Goal: Communication & Community: Answer question/provide support

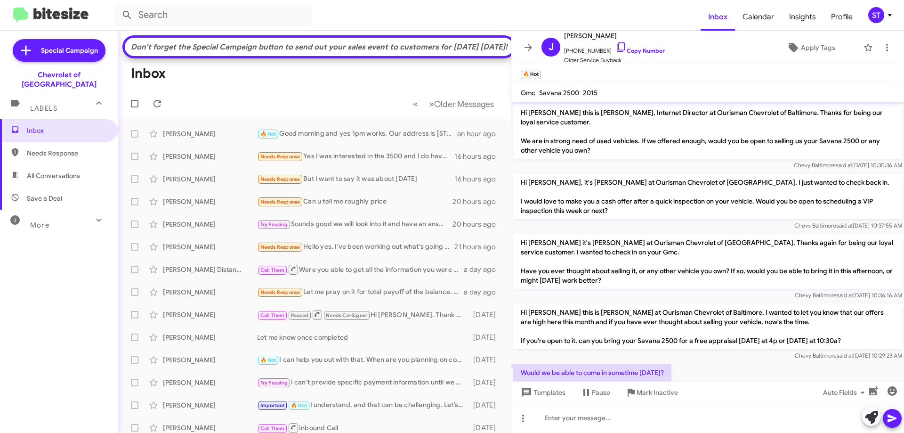
scroll to position [128, 0]
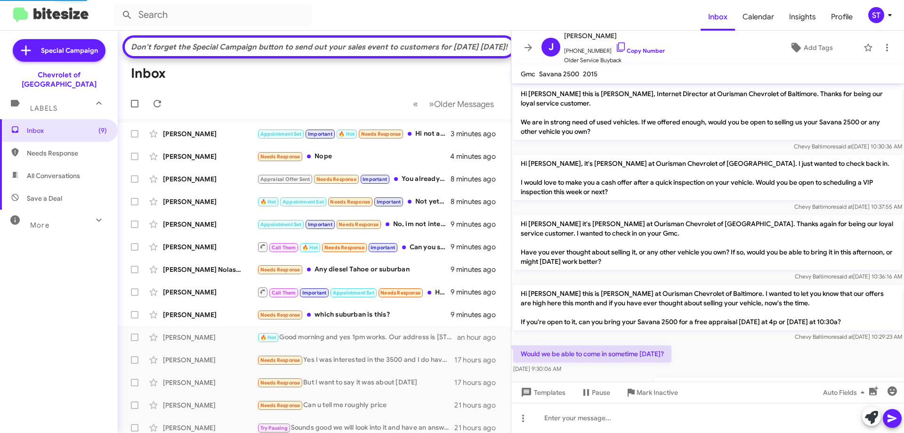
scroll to position [90, 0]
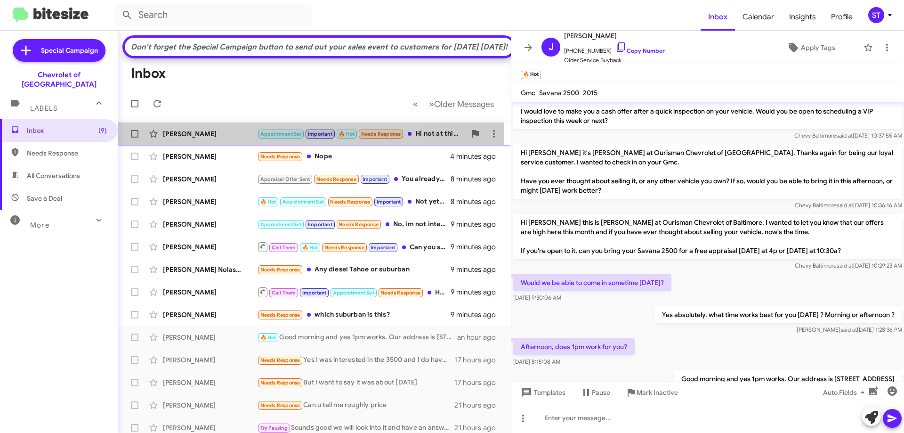
click at [225, 138] on div "[PERSON_NAME]" at bounding box center [210, 133] width 94 height 9
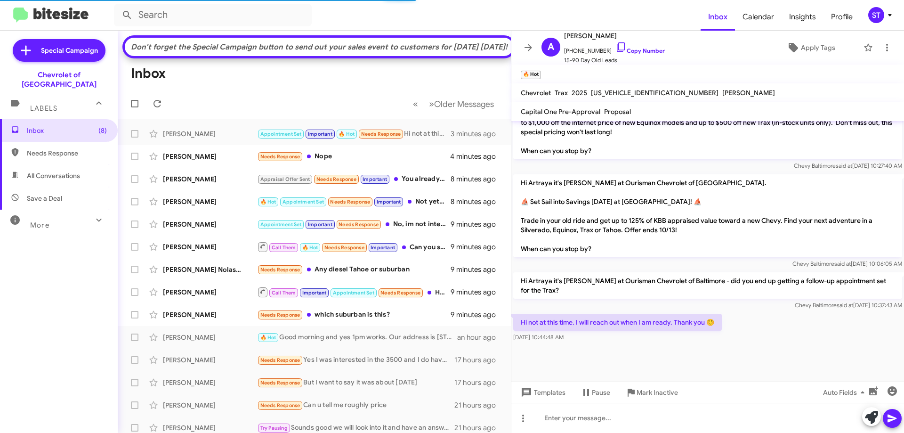
scroll to position [472, 0]
click at [876, 414] on icon at bounding box center [871, 417] width 13 height 13
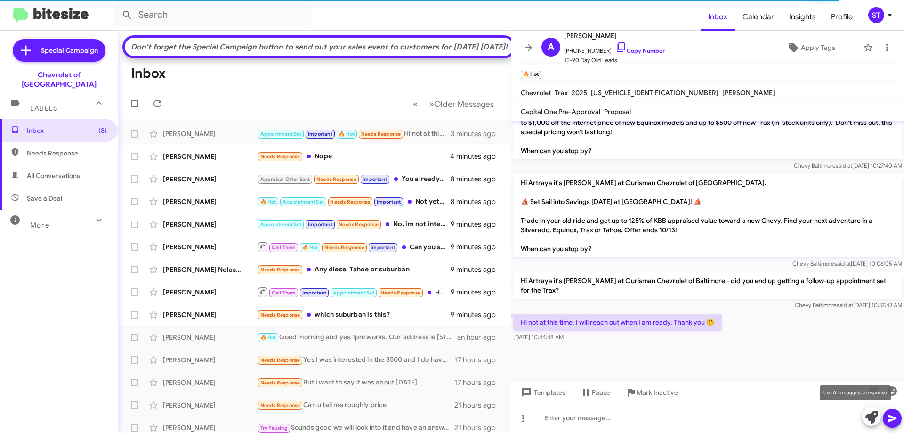
click at [867, 419] on icon at bounding box center [871, 417] width 13 height 13
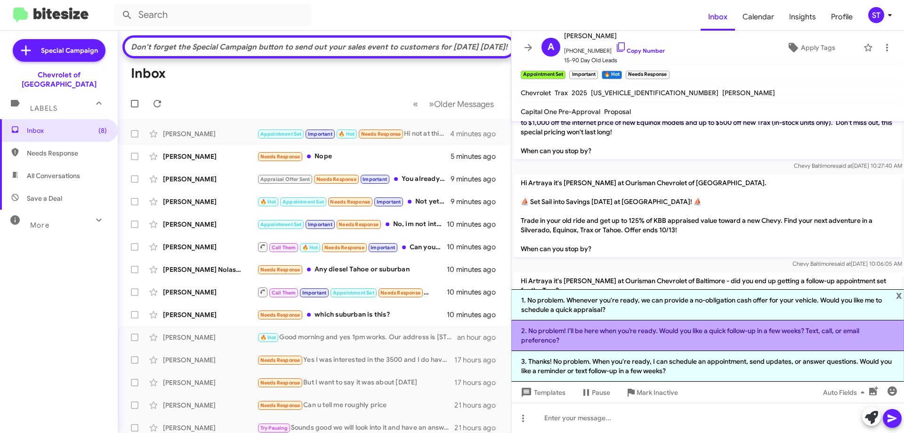
click at [600, 336] on li "2. No problem! I’ll be here when you’re ready. Would you like a quick follow-up…" at bounding box center [707, 335] width 393 height 31
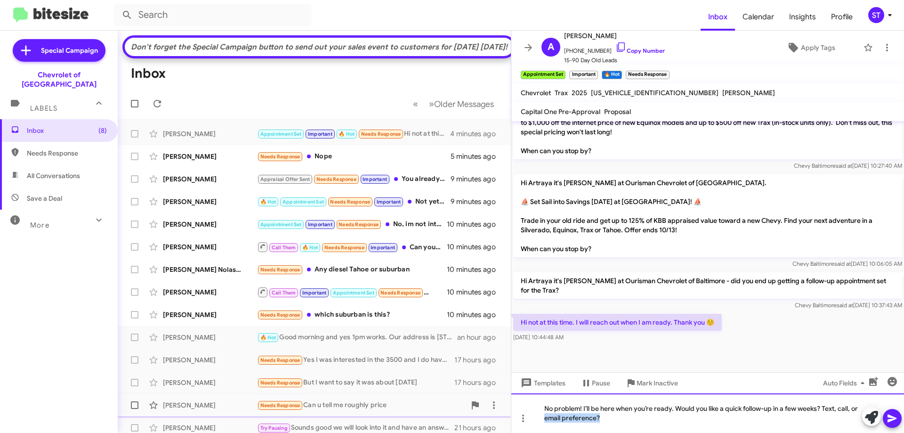
drag, startPoint x: 537, startPoint y: 419, endPoint x: 421, endPoint y: 411, distance: 116.6
click at [452, 418] on div "Don't forget the Special Campaign button to send out your sales event to custom…" at bounding box center [511, 232] width 786 height 402
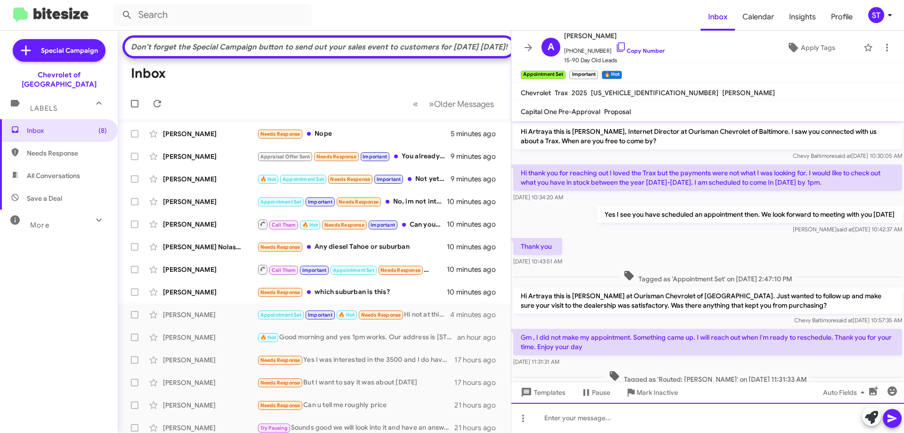
scroll to position [0, 0]
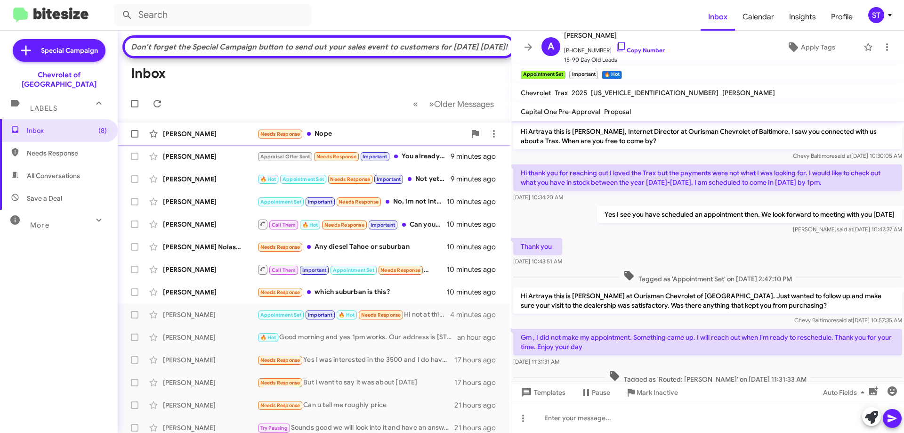
click at [332, 139] on div "Needs Response Nope" at bounding box center [361, 134] width 209 height 11
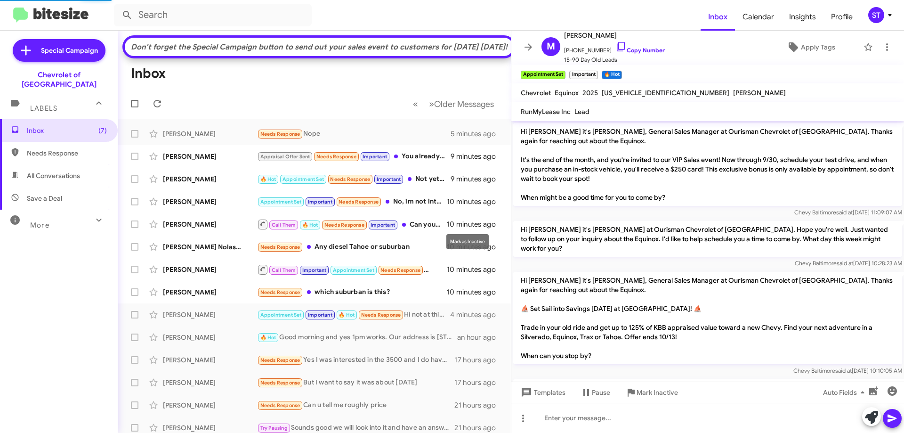
scroll to position [81, 0]
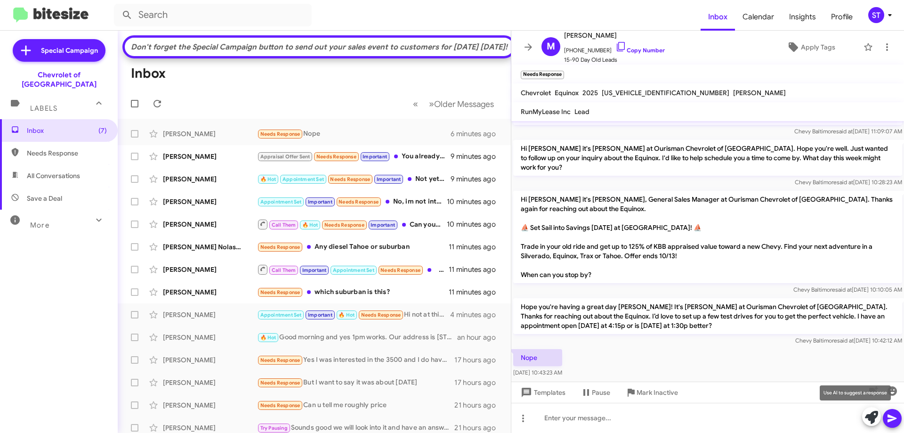
click at [867, 418] on icon at bounding box center [871, 417] width 13 height 13
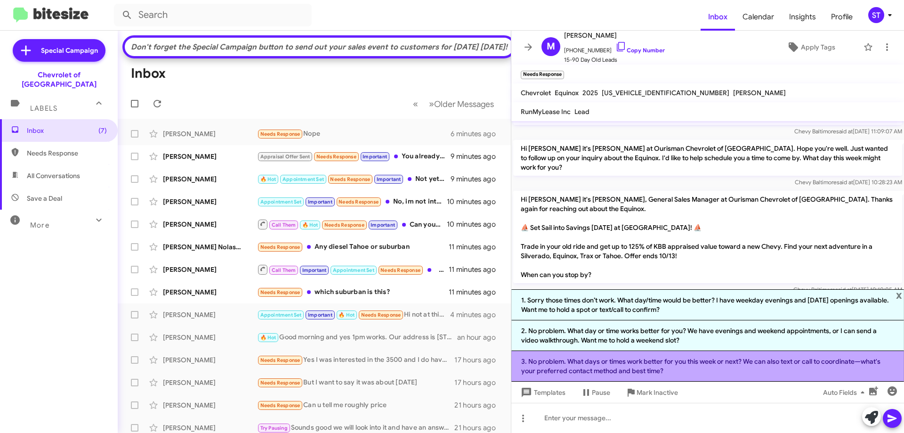
click at [599, 367] on li "3. No problem. What days or times work better for you this week or next? We can…" at bounding box center [707, 366] width 393 height 31
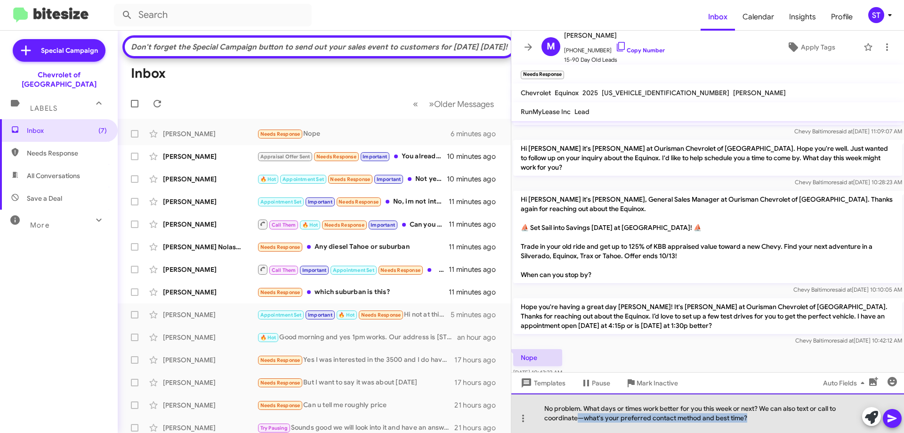
drag, startPoint x: 778, startPoint y: 417, endPoint x: 579, endPoint y: 427, distance: 199.9
click at [579, 427] on div "No problem. What days or times work better for you this week or next? We can al…" at bounding box center [707, 413] width 393 height 40
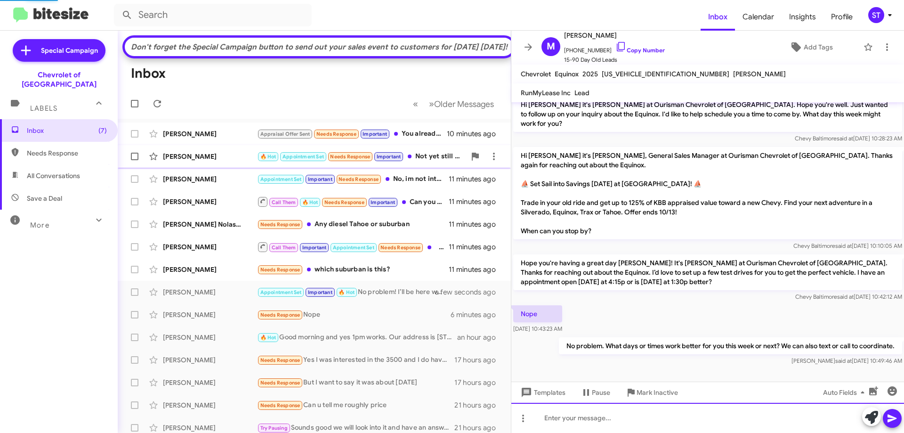
scroll to position [97, 0]
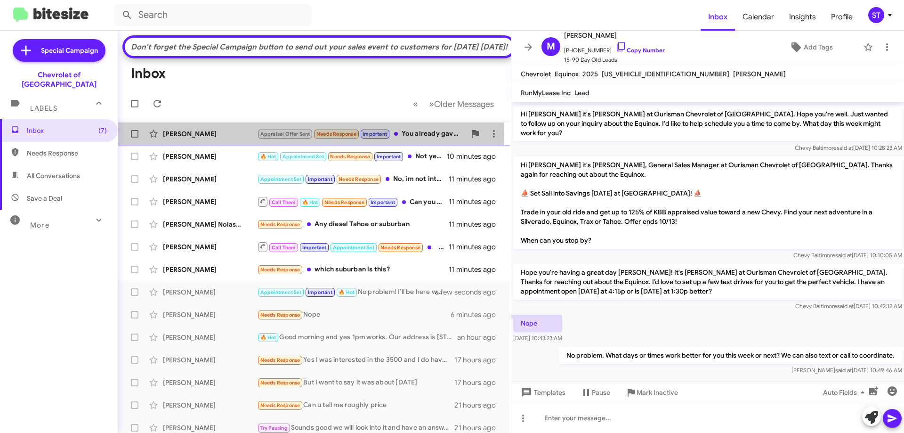
click at [201, 138] on div "[PERSON_NAME]" at bounding box center [210, 133] width 94 height 9
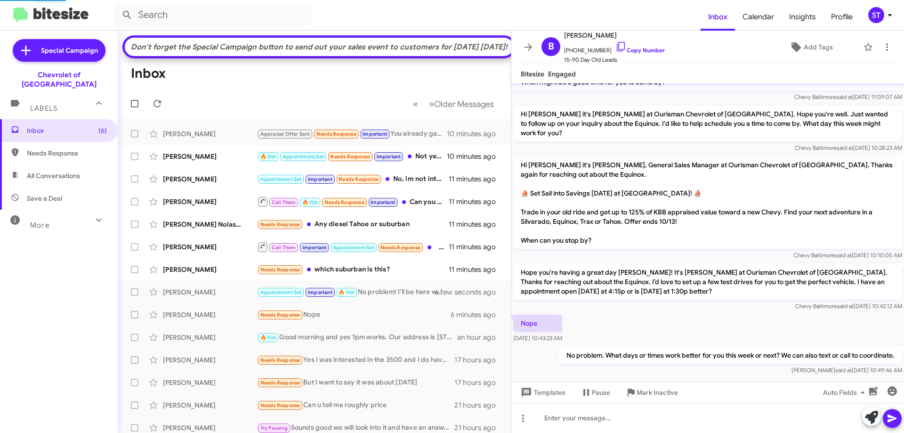
scroll to position [530, 0]
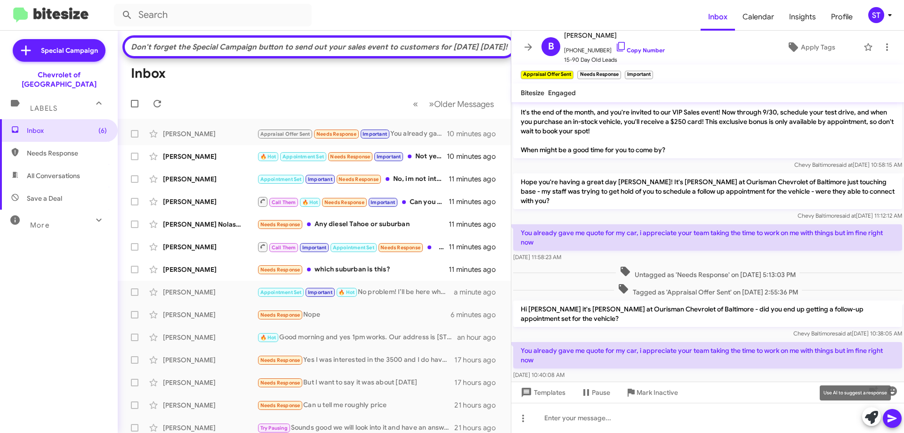
click at [869, 414] on icon at bounding box center [871, 417] width 13 height 13
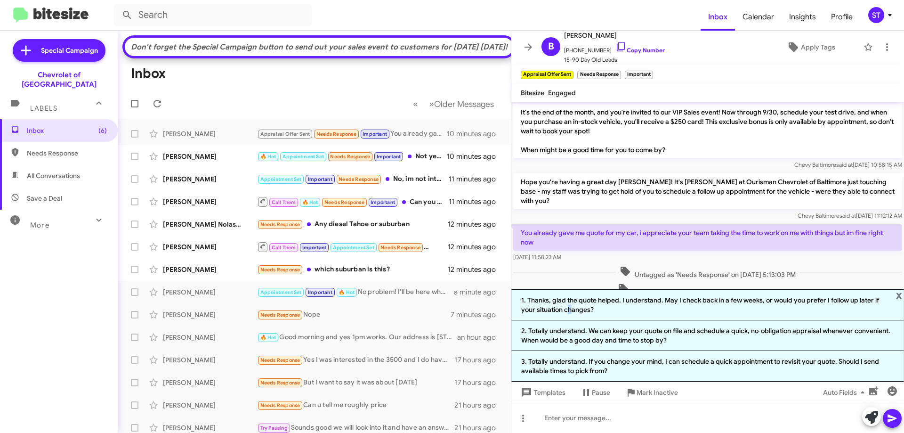
click at [571, 306] on li "1. Thanks, glad the quote helped. I understand. May I check back in a few weeks…" at bounding box center [707, 304] width 393 height 31
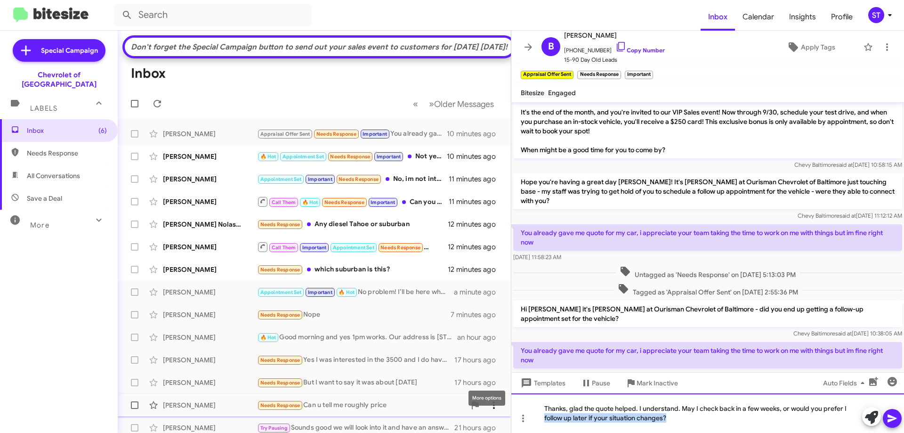
drag, startPoint x: 689, startPoint y: 424, endPoint x: 491, endPoint y: 426, distance: 198.3
click at [491, 426] on div "Don't forget the Special Campaign button to send out your sales event to custom…" at bounding box center [511, 232] width 786 height 402
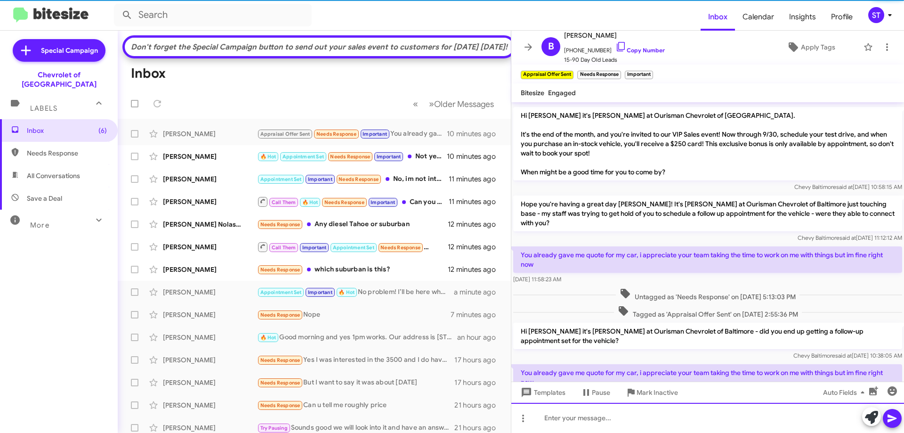
scroll to position [0, 0]
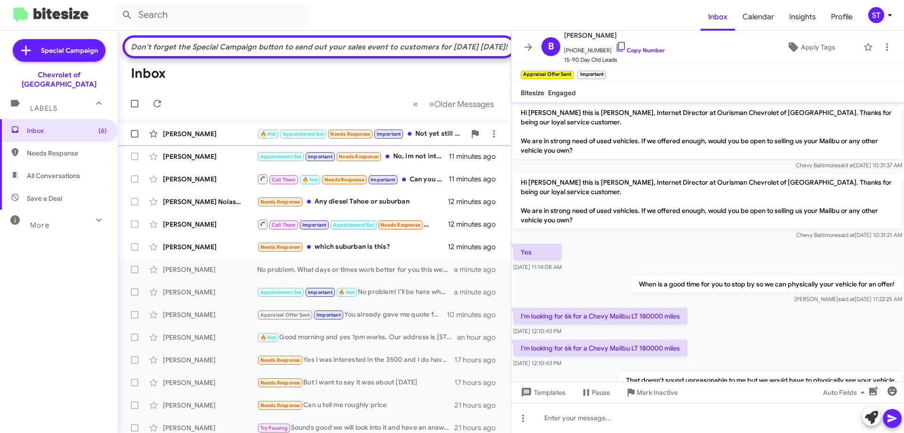
click at [220, 138] on div "[PERSON_NAME]" at bounding box center [210, 133] width 94 height 9
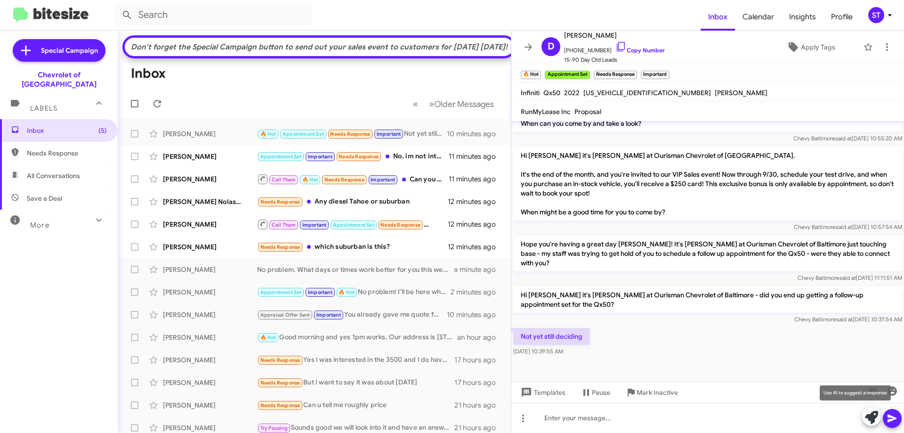
click at [874, 420] on icon at bounding box center [871, 417] width 13 height 13
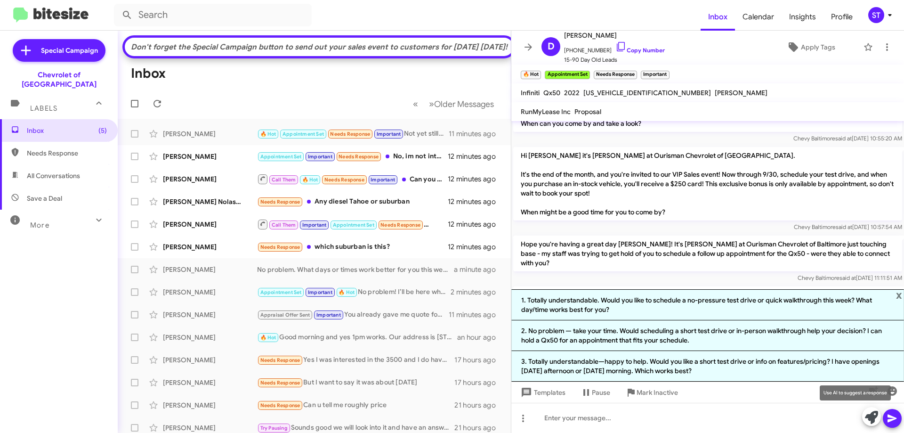
click at [873, 419] on icon at bounding box center [871, 417] width 13 height 13
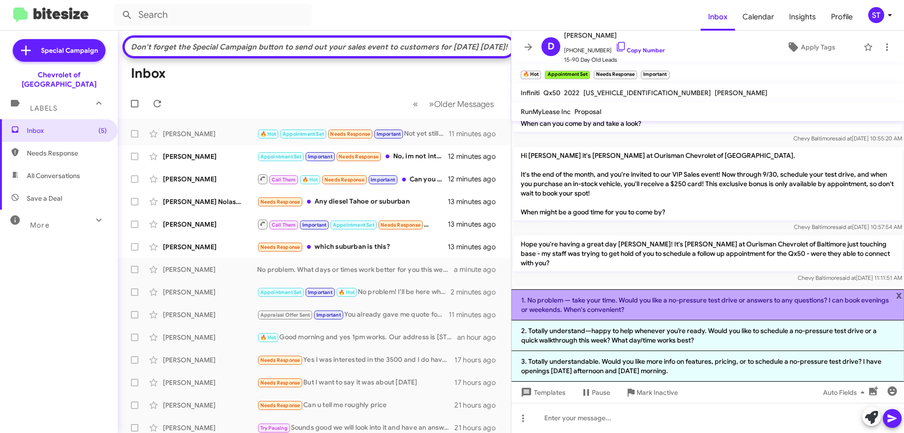
click at [587, 300] on li "1. No problem — take your time. Would you like a no-pressure test drive or answ…" at bounding box center [707, 304] width 393 height 31
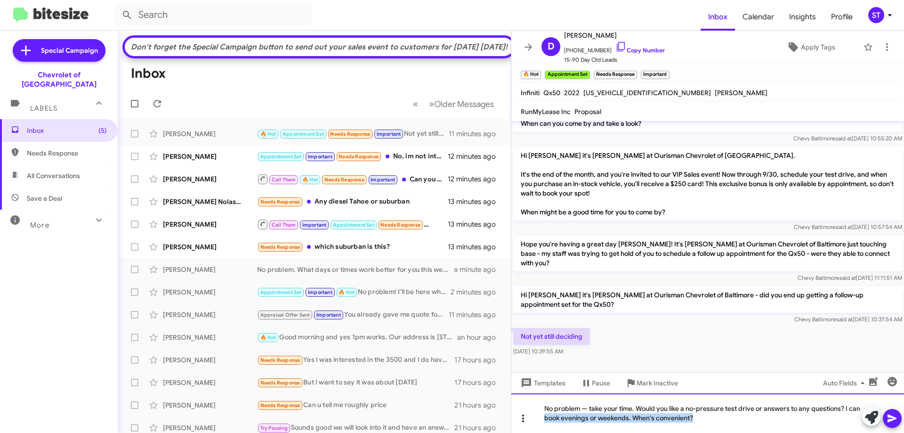
drag, startPoint x: 609, startPoint y: 423, endPoint x: 514, endPoint y: 417, distance: 95.8
click at [520, 420] on div "No problem — take your time. Would you like a no-pressure test drive or answers…" at bounding box center [707, 413] width 393 height 40
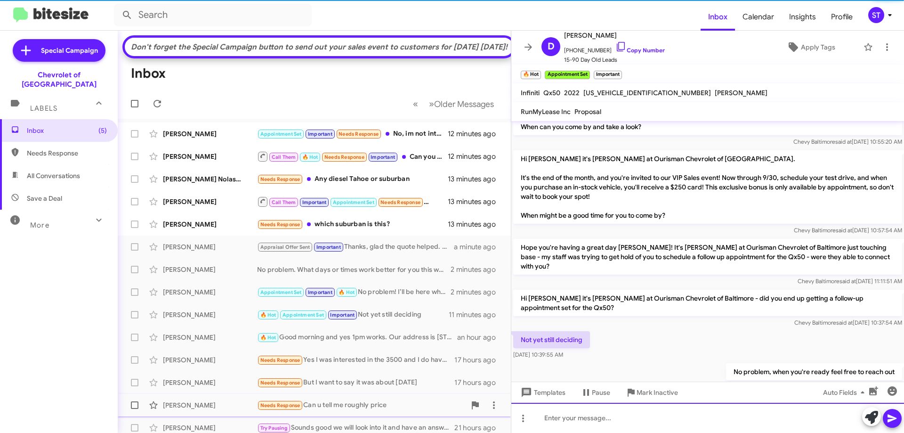
scroll to position [547, 0]
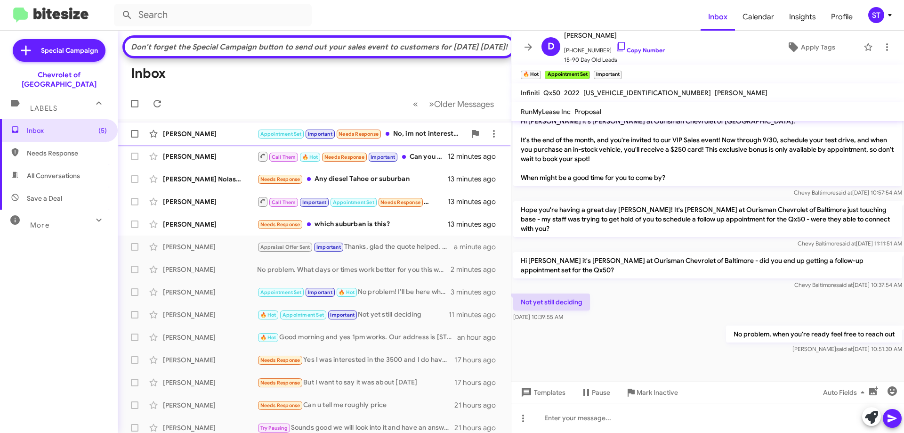
click at [216, 138] on div "[PERSON_NAME]" at bounding box center [210, 133] width 94 height 9
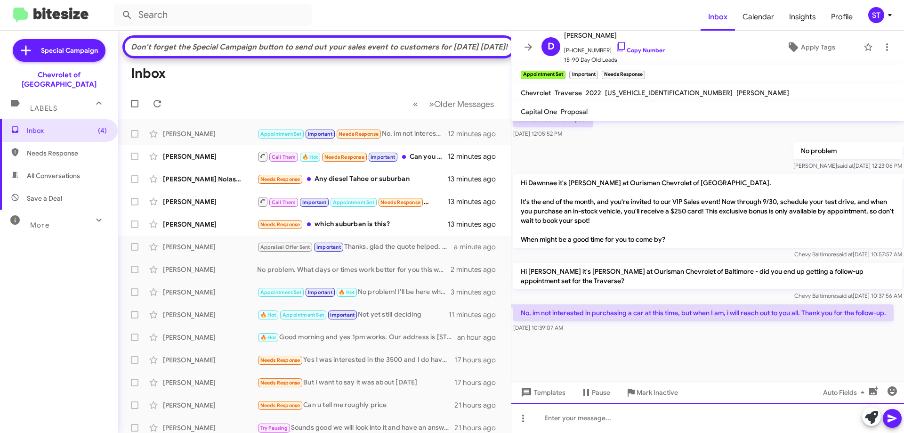
click at [630, 424] on div at bounding box center [707, 418] width 393 height 30
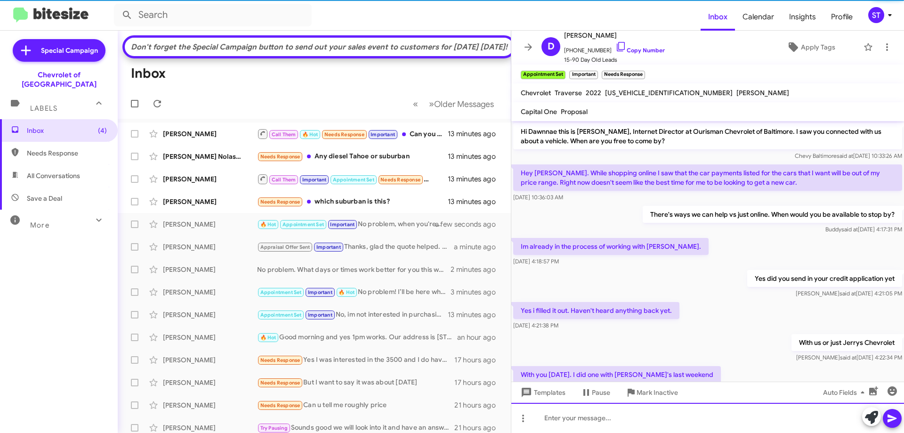
scroll to position [0, 0]
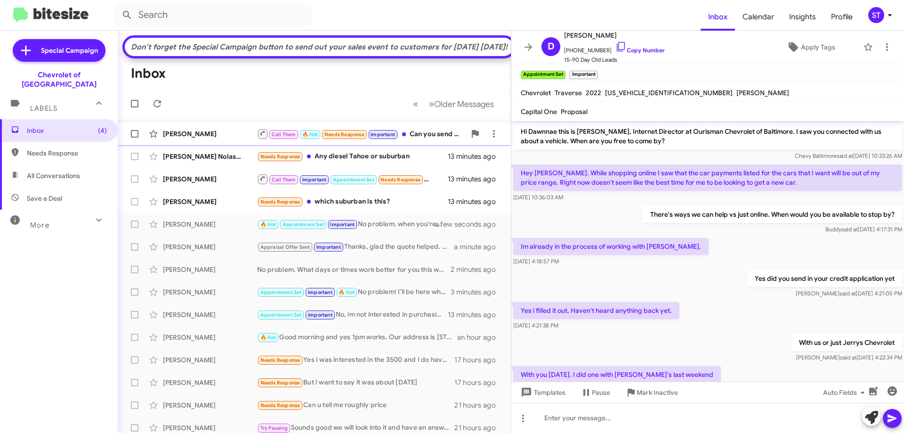
click at [216, 138] on div "[PERSON_NAME]" at bounding box center [210, 133] width 94 height 9
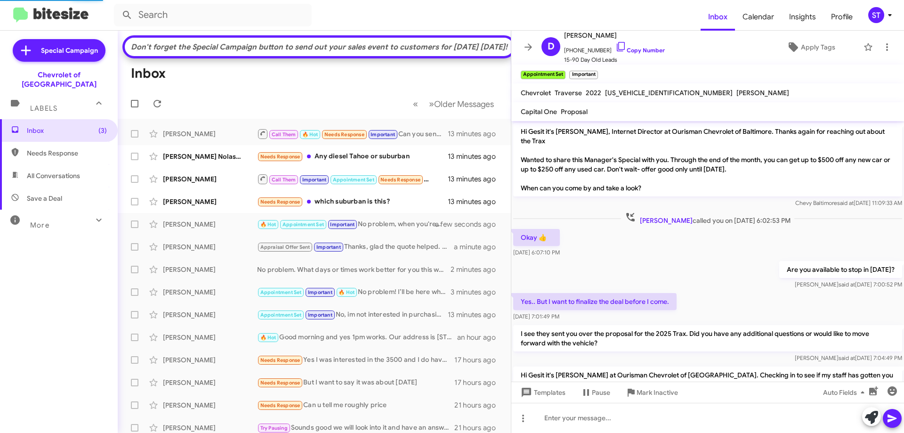
scroll to position [254, 0]
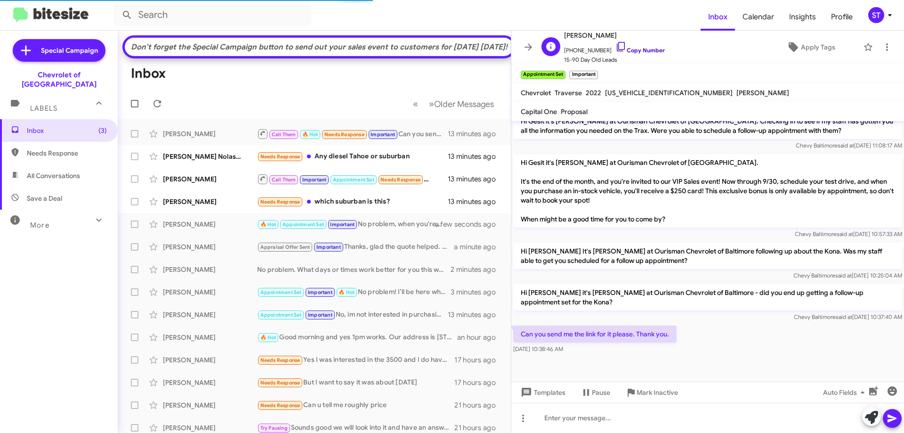
click at [616, 43] on icon at bounding box center [621, 46] width 11 height 11
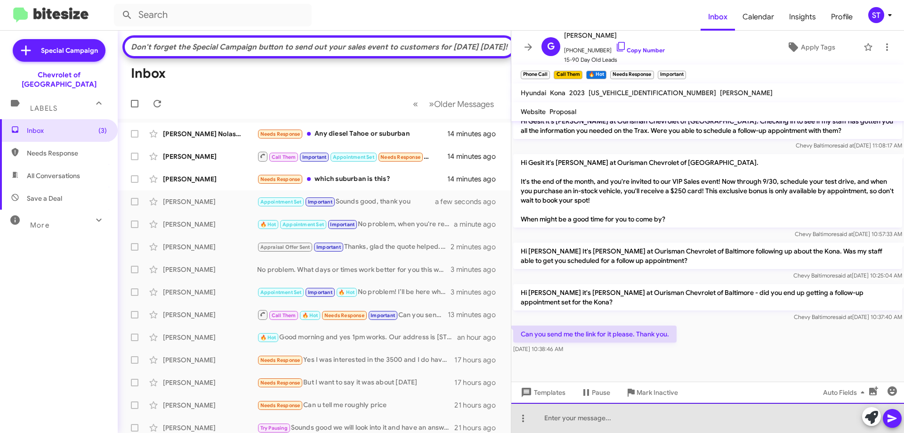
click at [573, 413] on div at bounding box center [707, 418] width 393 height 30
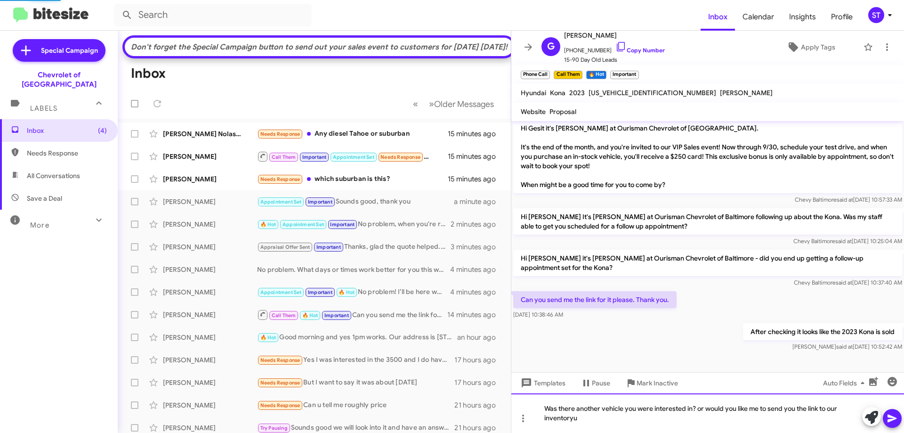
scroll to position [341, 0]
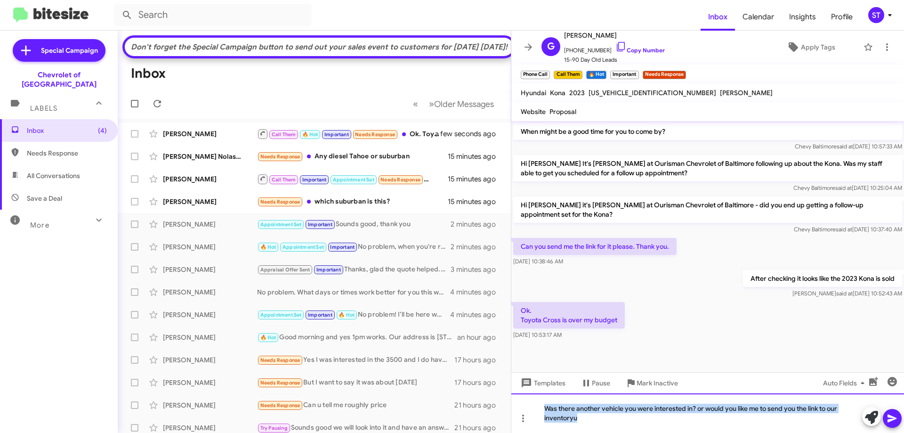
drag, startPoint x: 655, startPoint y: 429, endPoint x: 519, endPoint y: 400, distance: 139.5
click at [520, 400] on div "Was there another vehicle you were interested in? or would you like me to send …" at bounding box center [707, 413] width 393 height 40
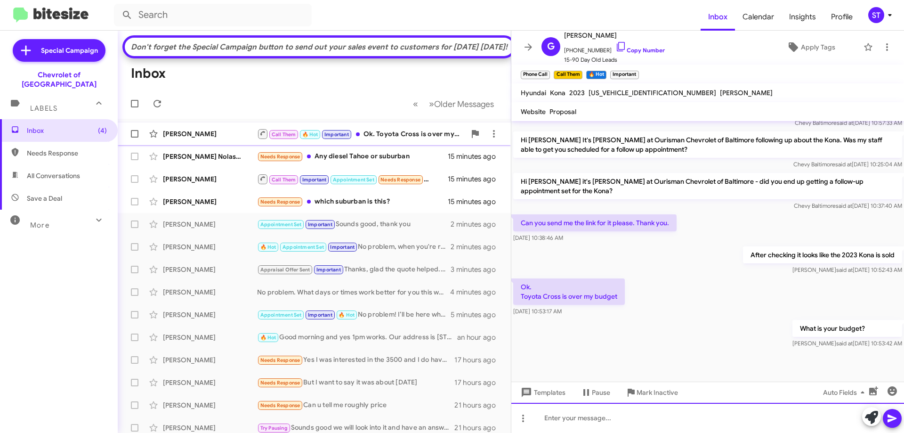
scroll to position [366, 0]
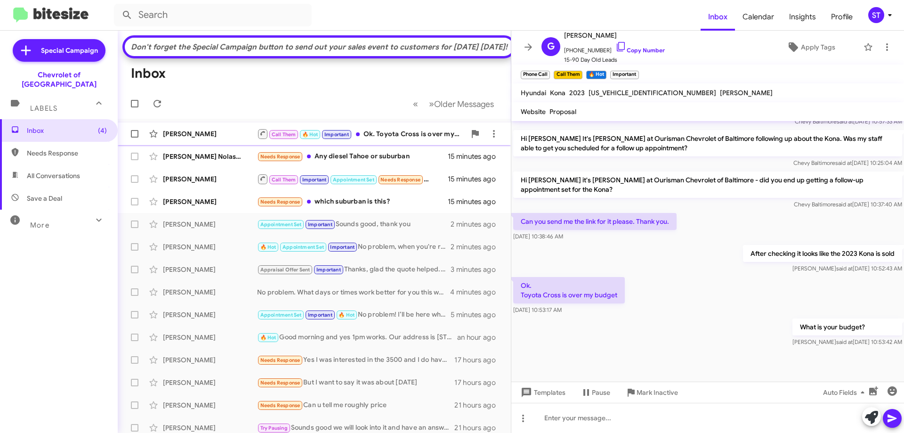
click at [388, 140] on div "Call Them 🔥 Hot Important Ok. Toyota Cross is over my budget" at bounding box center [361, 134] width 209 height 12
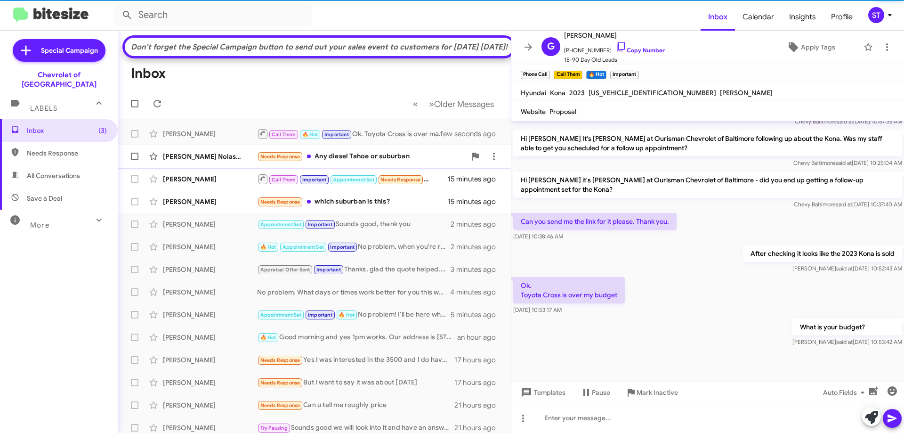
click at [341, 162] on div "Needs Response Any diesel Tahoe or suburban" at bounding box center [361, 156] width 209 height 11
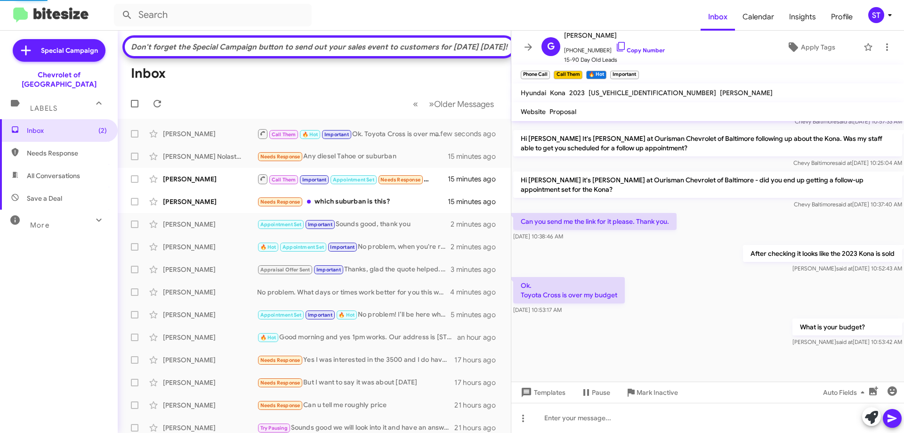
scroll to position [466, 0]
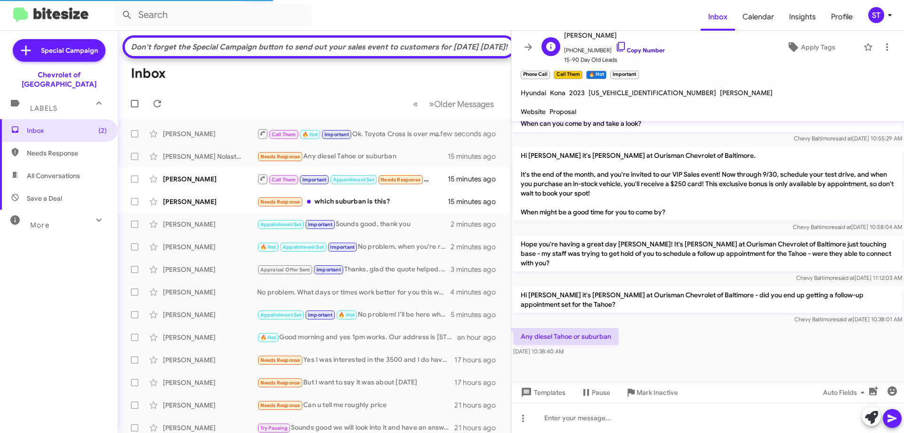
click at [616, 47] on icon at bounding box center [621, 46] width 11 height 11
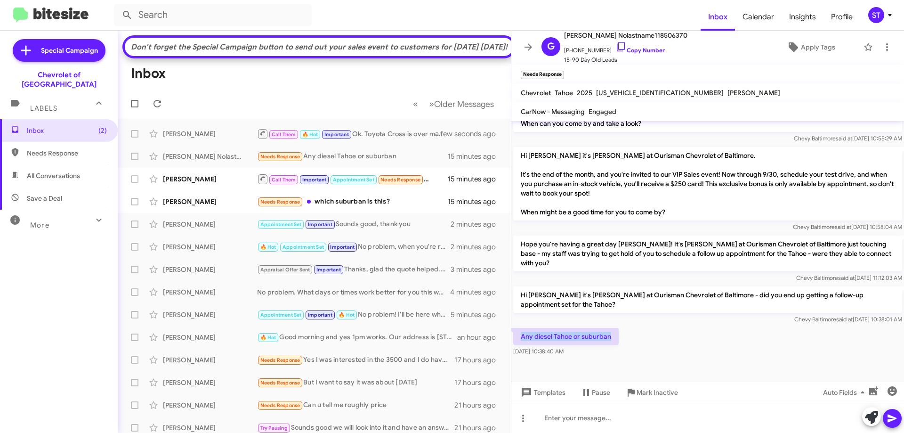
drag, startPoint x: 609, startPoint y: 328, endPoint x: 522, endPoint y: 327, distance: 86.7
click at [522, 328] on p "Any diesel Tahoe or suburban" at bounding box center [565, 336] width 105 height 17
copy p "Any diesel Tahoe or suburban"
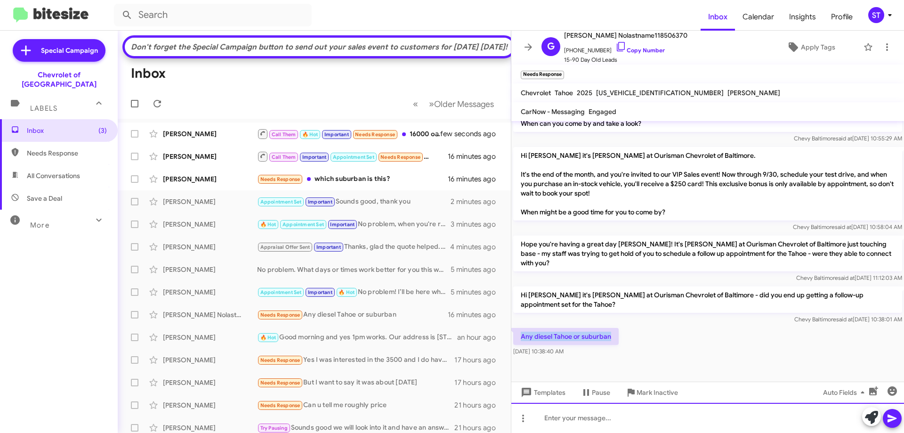
click at [607, 424] on div at bounding box center [707, 418] width 393 height 30
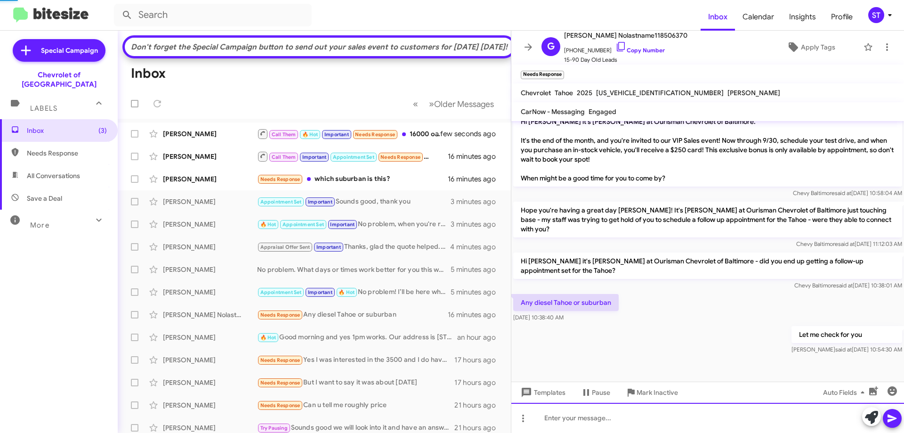
scroll to position [500, 0]
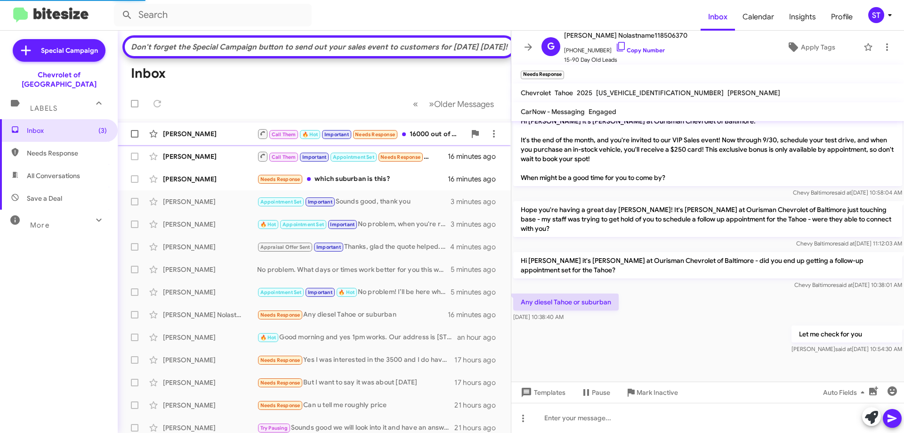
click at [218, 139] on span "[PERSON_NAME] Call Them 🔥 Hot Important Needs Response 16000 out of door. a few…" at bounding box center [314, 133] width 393 height 23
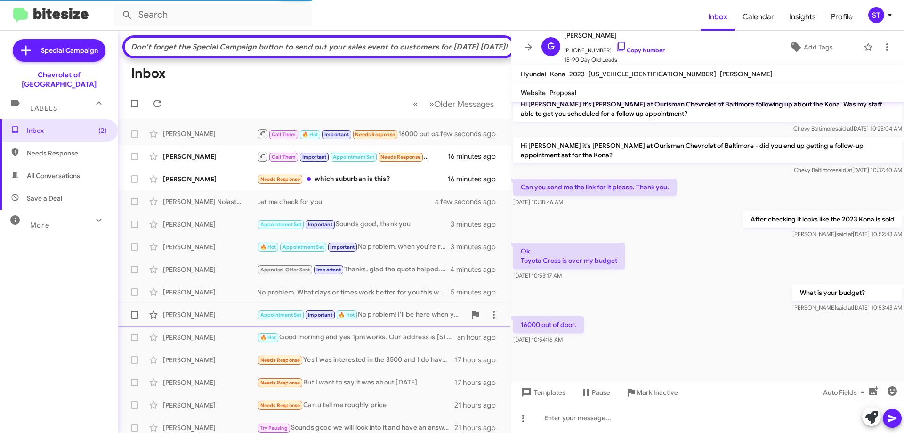
scroll to position [382, 0]
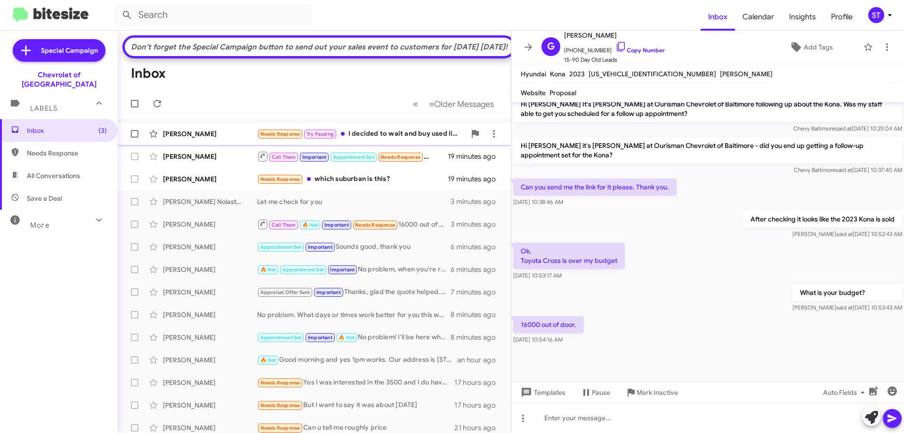
click at [254, 145] on span "[PERSON_NAME] Needs Response Try Pausing I decided to wait and buy used likely …" at bounding box center [314, 133] width 393 height 23
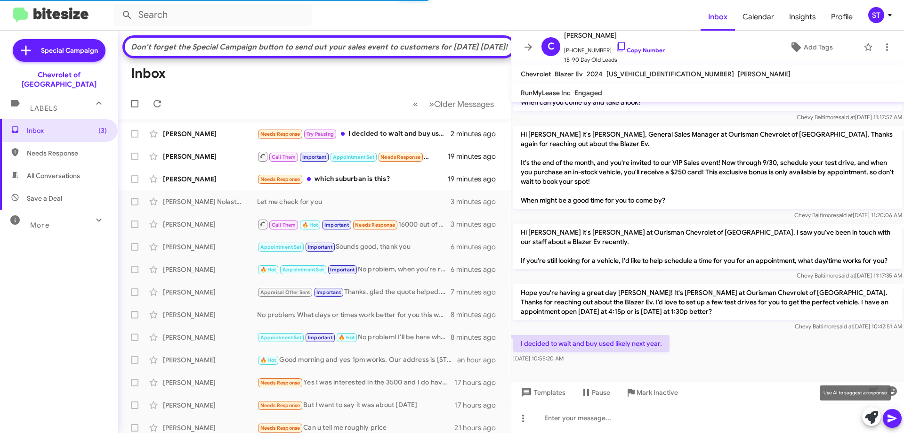
click at [872, 416] on icon at bounding box center [871, 417] width 13 height 13
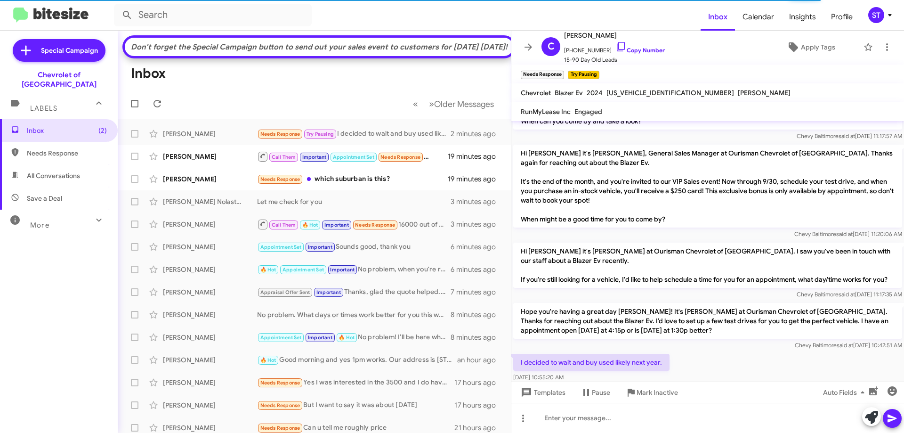
scroll to position [178, 0]
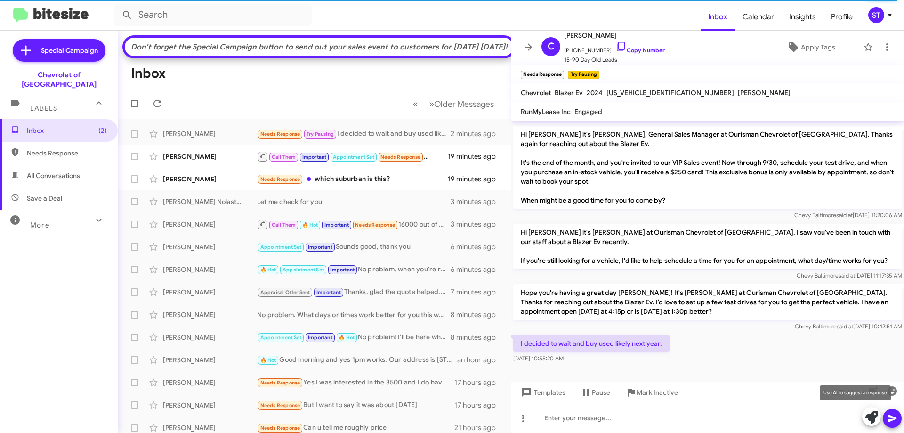
click at [874, 422] on icon at bounding box center [871, 417] width 13 height 13
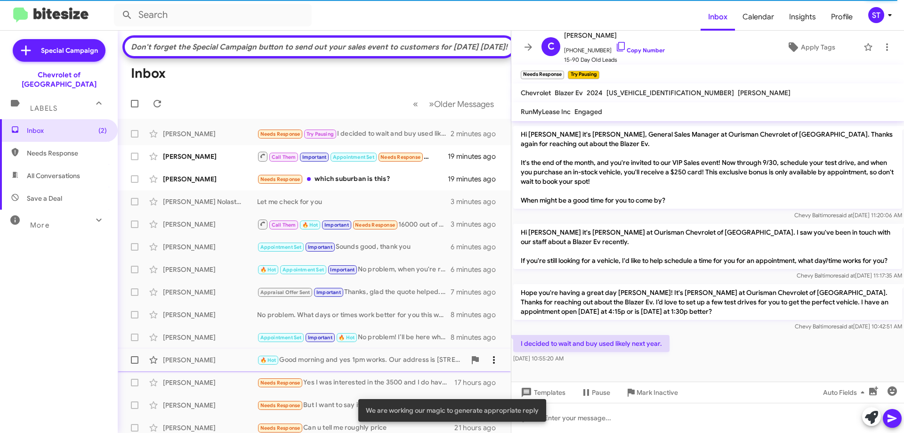
scroll to position [270, 0]
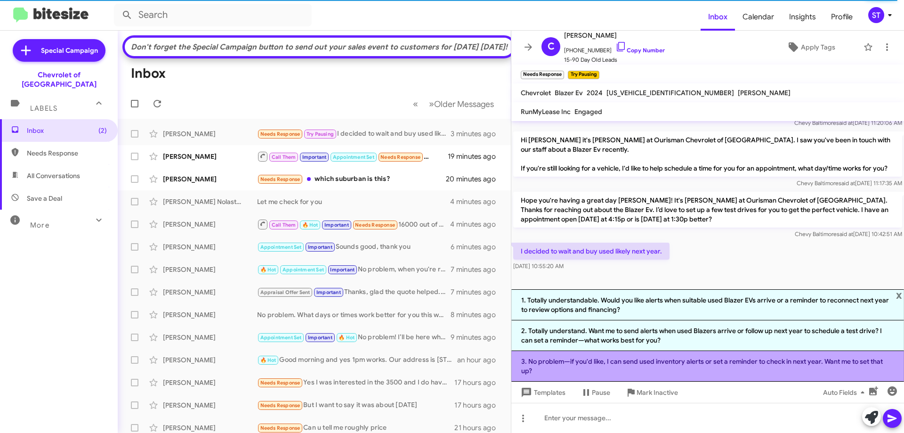
click at [581, 360] on li "3. No problem—if you'd like, I can send used inventory alerts or set a reminder…" at bounding box center [707, 366] width 393 height 31
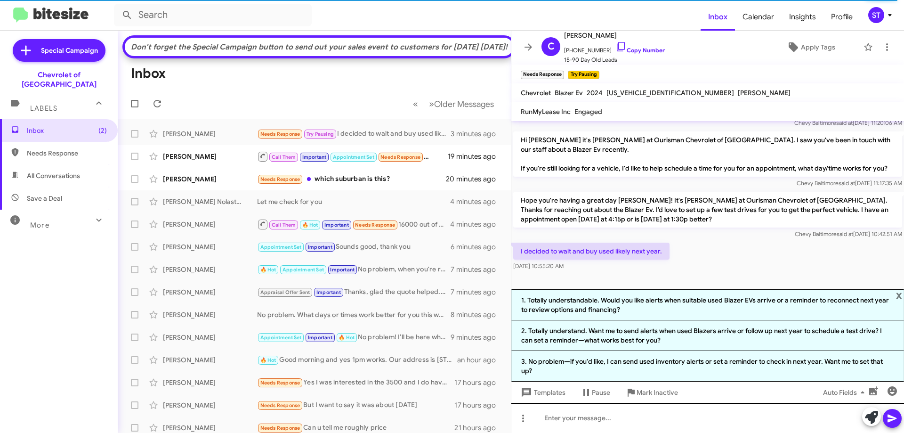
scroll to position [187, 0]
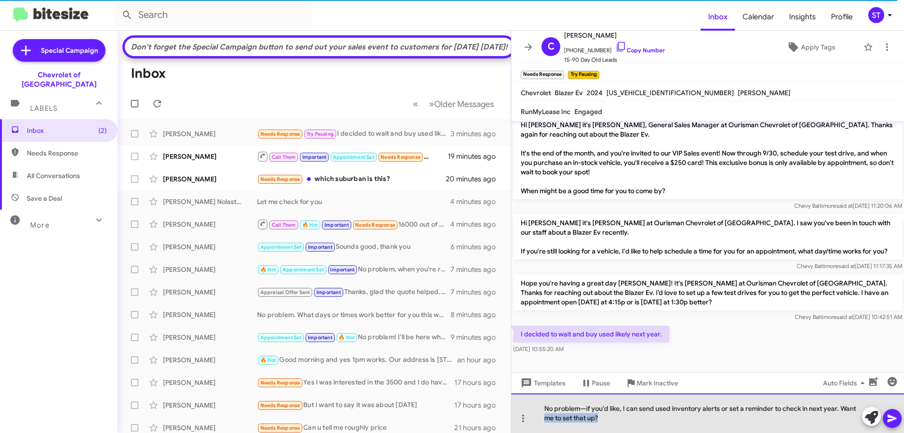
drag, startPoint x: 570, startPoint y: 426, endPoint x: 528, endPoint y: 429, distance: 42.0
click at [529, 429] on div "No problem—if you'd like, I can send used inventory alerts or set a reminder to…" at bounding box center [707, 413] width 393 height 40
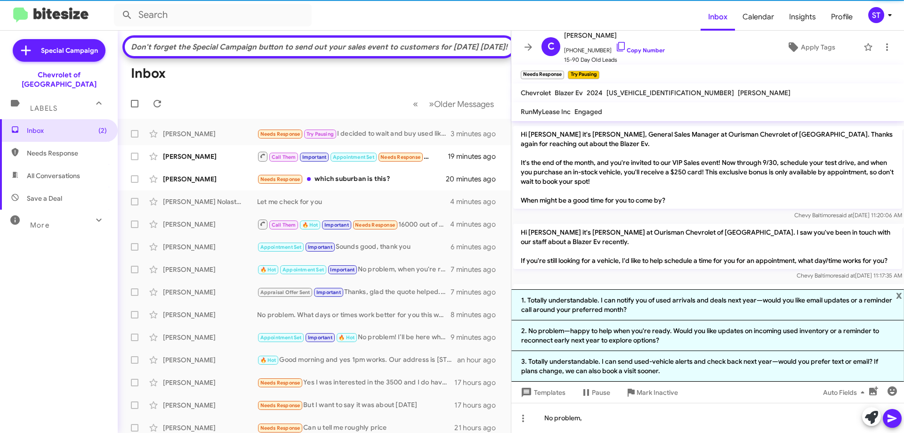
scroll to position [270, 0]
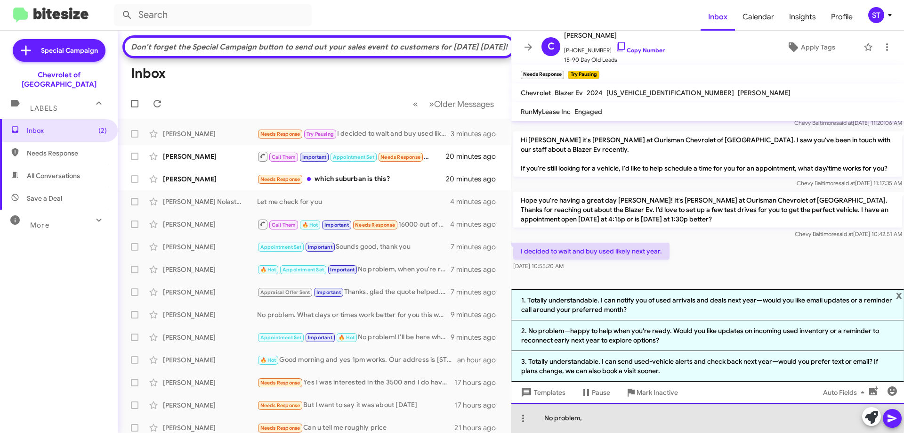
click at [614, 413] on div "No problem," at bounding box center [707, 418] width 393 height 30
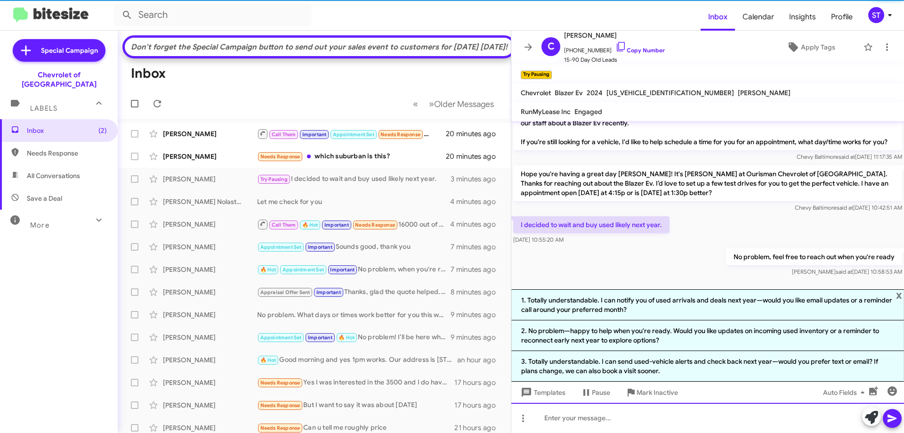
scroll to position [305, 0]
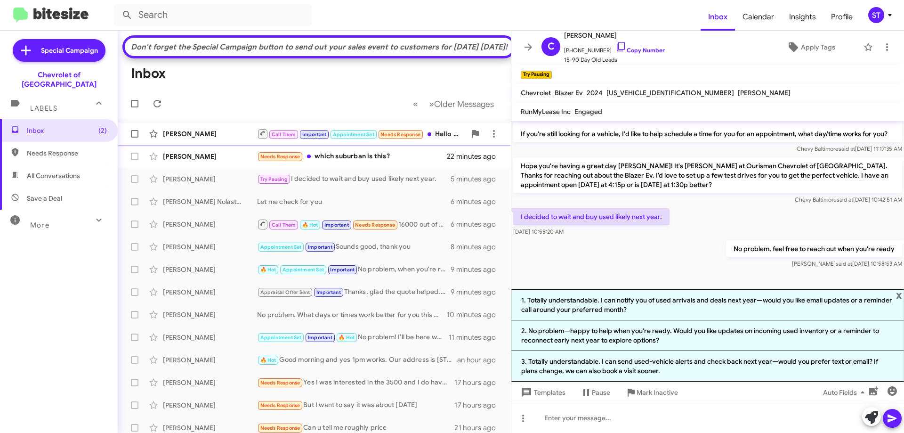
drag, startPoint x: 197, startPoint y: 156, endPoint x: 203, endPoint y: 156, distance: 5.7
click at [197, 143] on div "[PERSON_NAME] Call Them Important Appointment Set Needs Response Hello no and I…" at bounding box center [314, 133] width 378 height 19
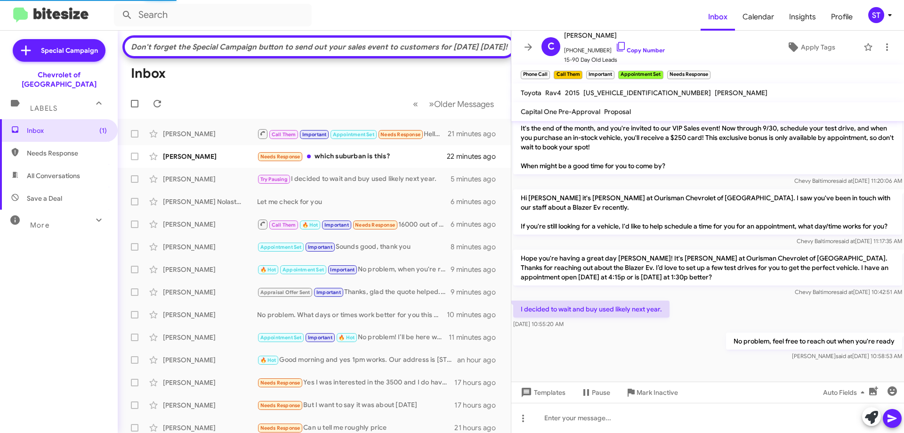
scroll to position [466, 0]
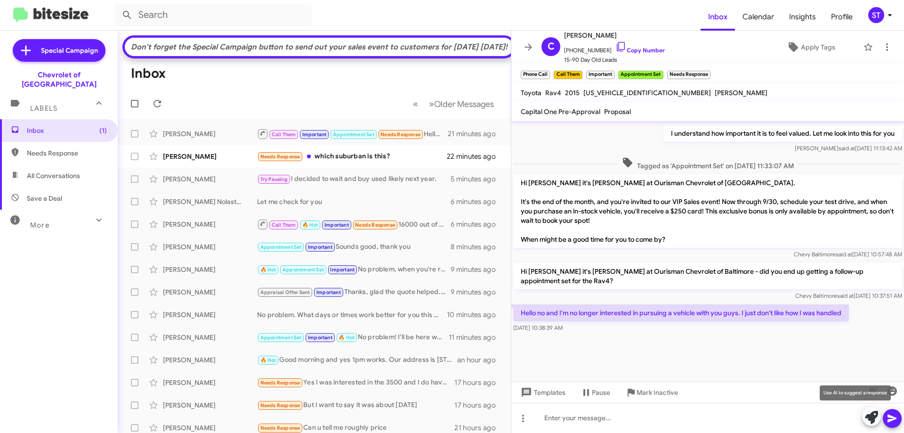
click at [875, 423] on icon at bounding box center [871, 417] width 13 height 13
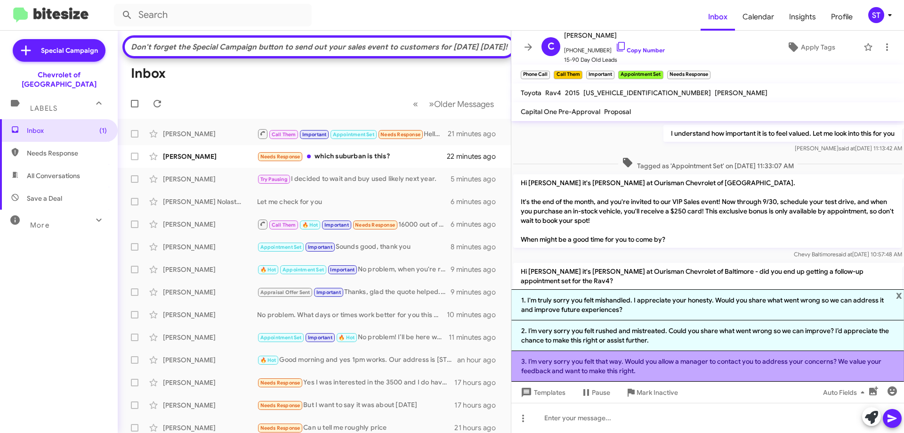
click at [652, 360] on li "3. I’m very sorry you felt that way. Would you allow a manager to contact you t…" at bounding box center [707, 366] width 393 height 31
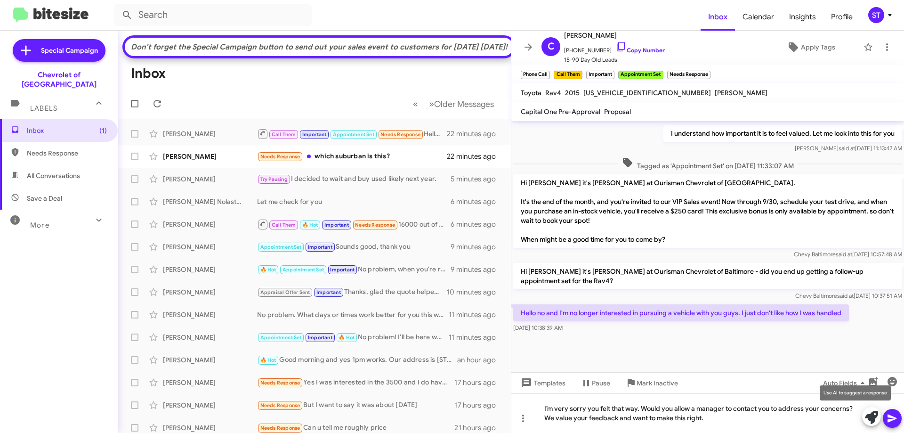
click at [865, 414] on icon at bounding box center [871, 417] width 13 height 13
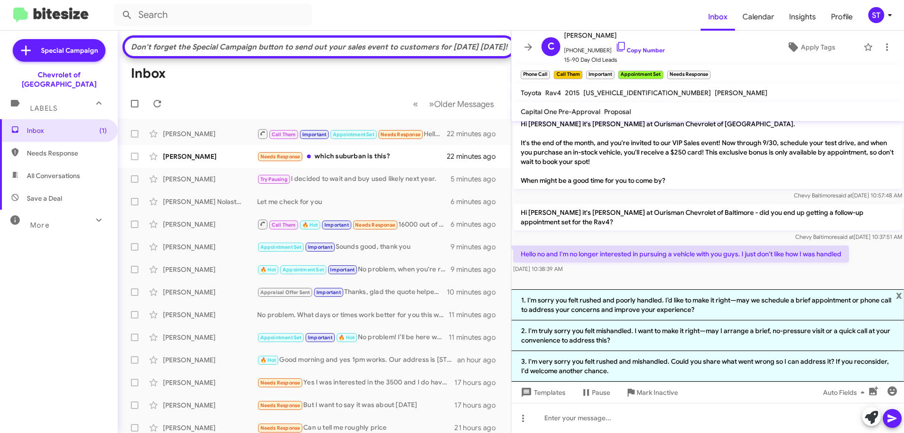
scroll to position [559, 0]
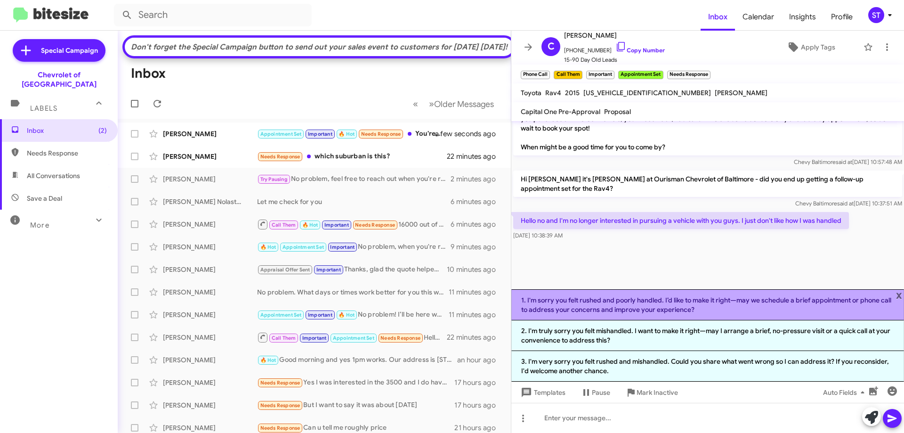
click at [585, 307] on li "1. I'm sorry you felt rushed and poorly handled. I’d like to make it right—may …" at bounding box center [707, 304] width 393 height 31
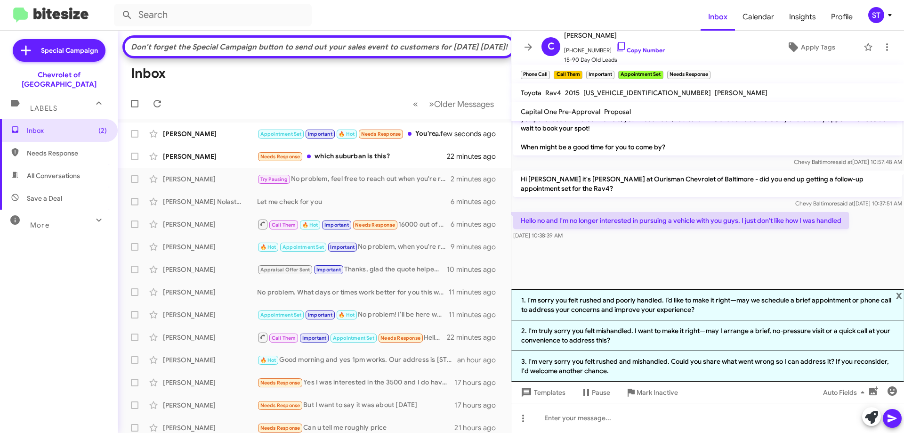
scroll to position [476, 0]
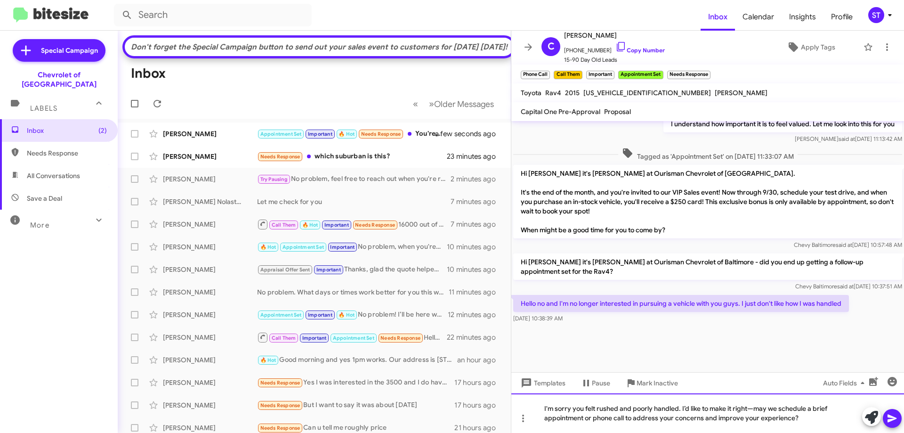
click at [843, 423] on div "I'm sorry you felt rushed and poorly handled. I’d like to make it right—may we …" at bounding box center [707, 413] width 393 height 40
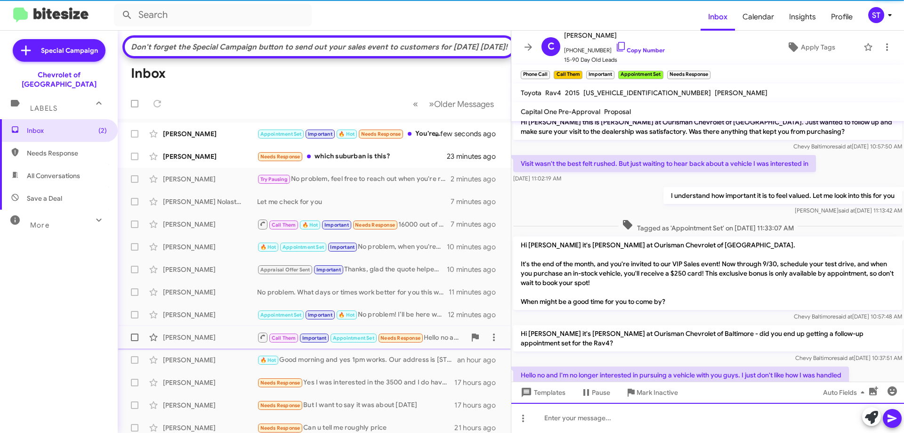
scroll to position [0, 0]
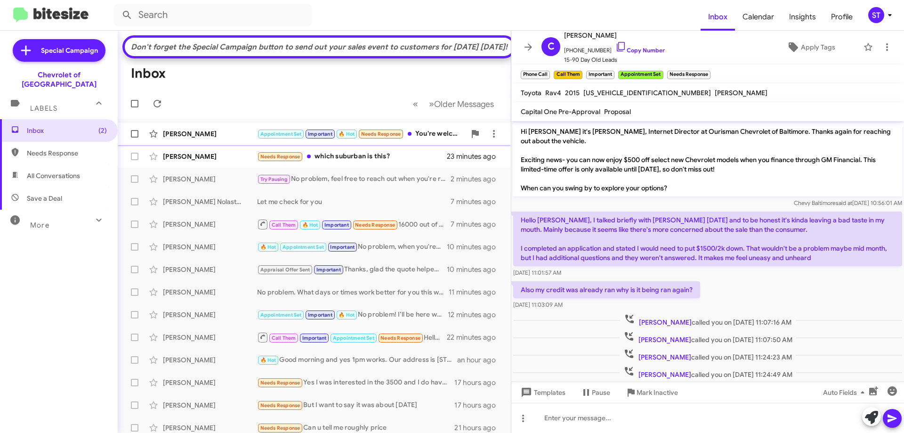
click at [208, 138] on div "[PERSON_NAME]" at bounding box center [210, 133] width 94 height 9
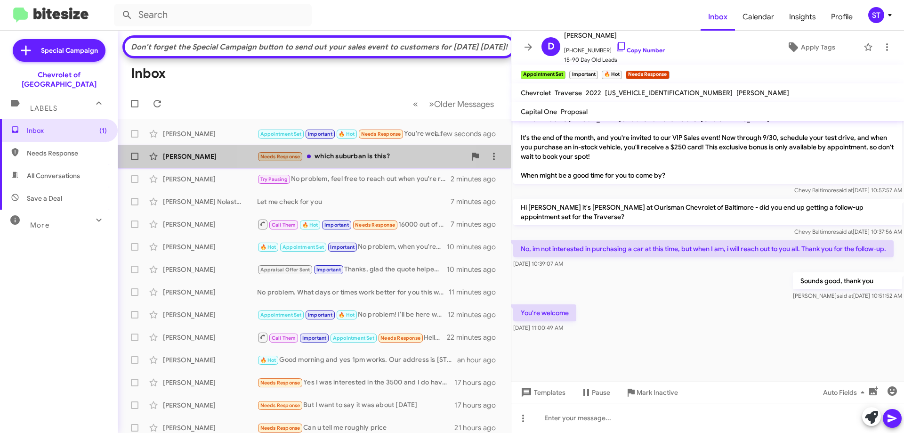
click at [340, 162] on div "Needs Response which suburban is this?" at bounding box center [361, 156] width 209 height 11
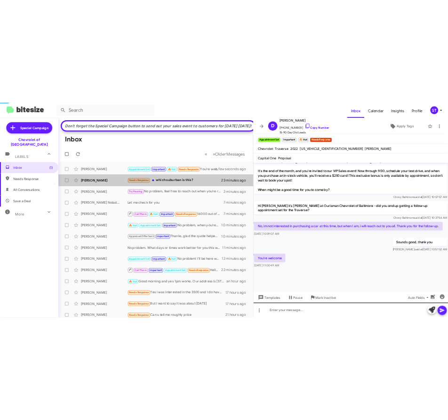
scroll to position [200, 0]
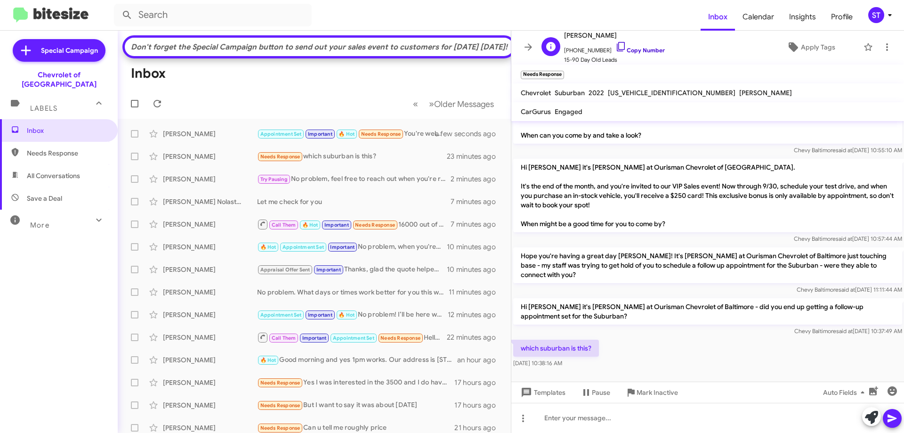
click at [617, 46] on icon at bounding box center [621, 46] width 8 height 9
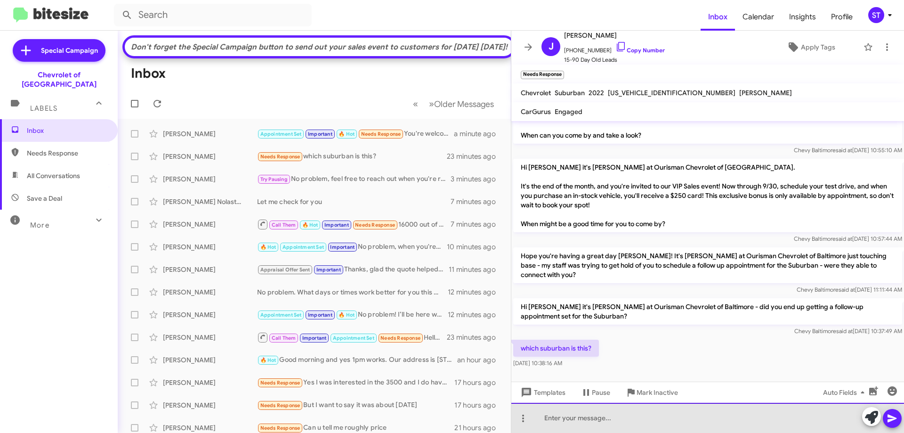
click at [593, 429] on div at bounding box center [707, 418] width 393 height 30
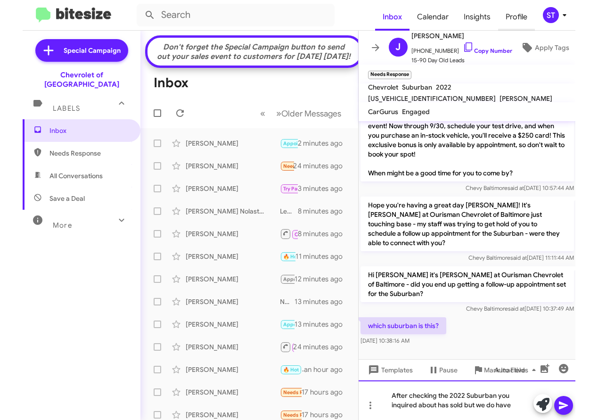
scroll to position [288, 0]
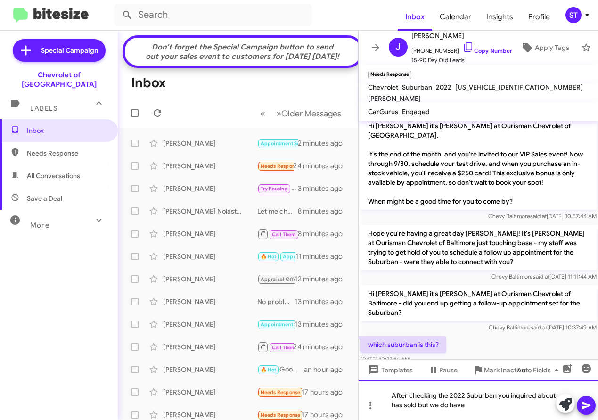
click at [500, 412] on div "After checking the 2022 Suburban you inquired about has sold but we do have" at bounding box center [478, 400] width 240 height 40
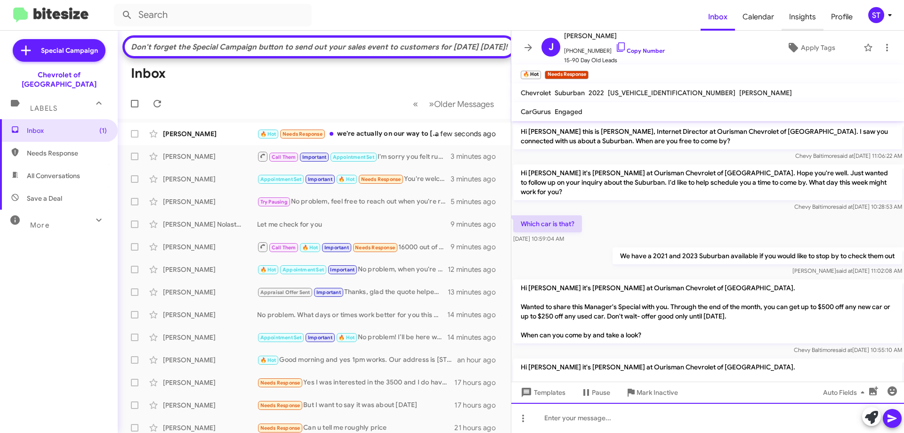
scroll to position [278, 0]
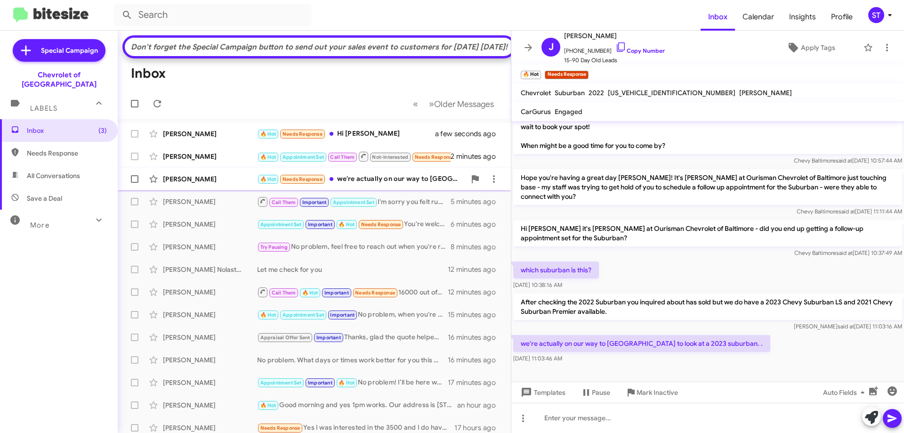
click at [240, 184] on div "[PERSON_NAME]" at bounding box center [210, 178] width 94 height 9
click at [872, 421] on icon at bounding box center [871, 417] width 13 height 13
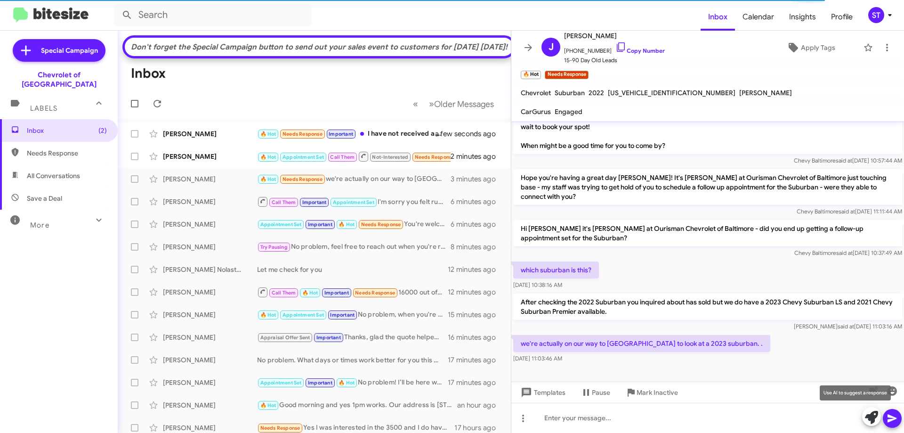
click at [872, 419] on icon at bounding box center [871, 417] width 13 height 13
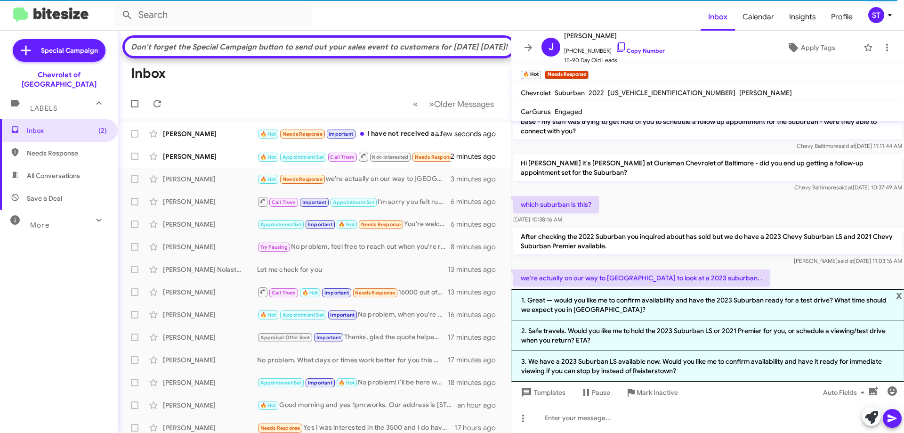
scroll to position [370, 0]
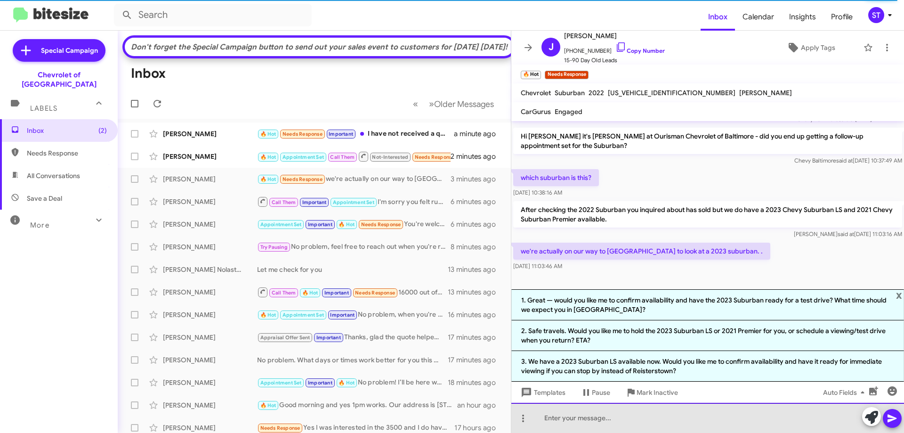
click at [587, 424] on div at bounding box center [707, 418] width 393 height 30
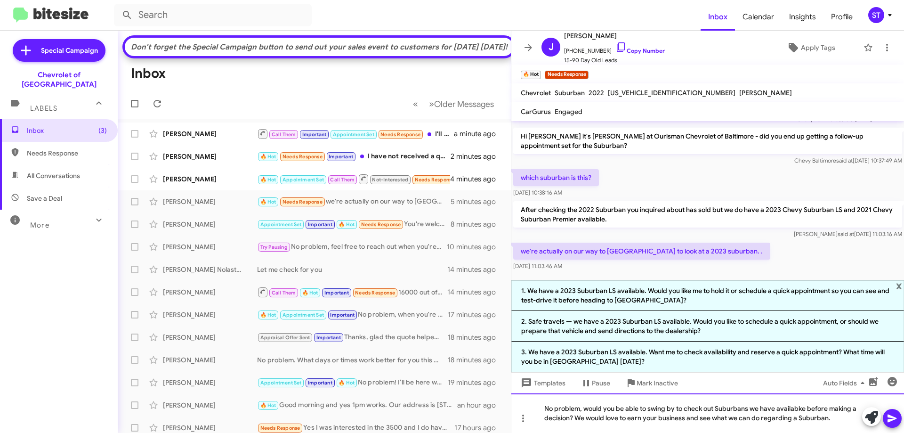
click at [715, 406] on div "No problem, would you be able to swing by to check out Suburbans we have availa…" at bounding box center [707, 413] width 393 height 40
click at [850, 421] on div "No problem, would you be able to swing by to check out the Suburbans we have av…" at bounding box center [707, 413] width 393 height 40
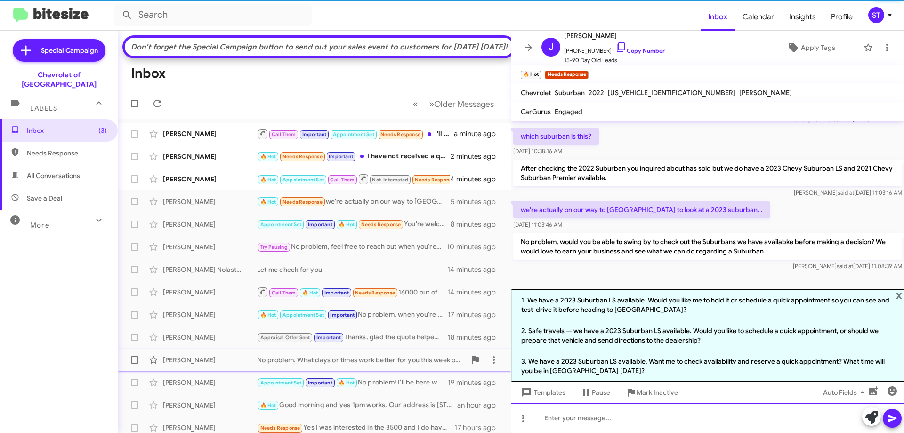
scroll to position [414, 0]
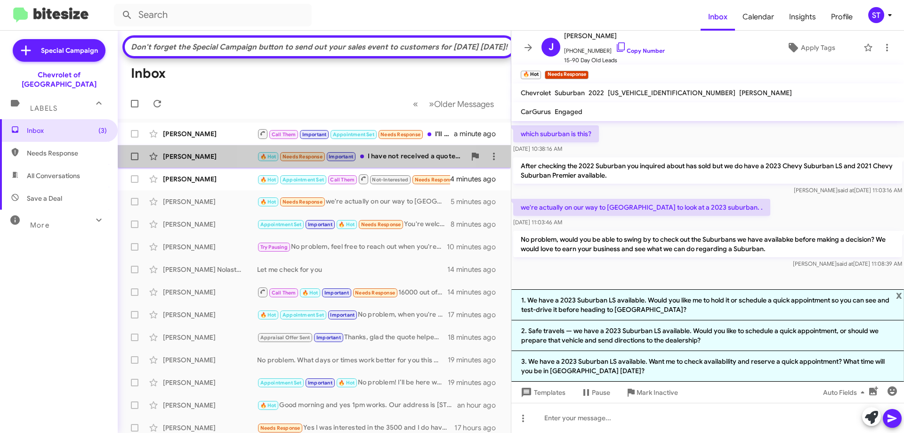
click at [347, 161] on small "Important" at bounding box center [341, 156] width 29 height 9
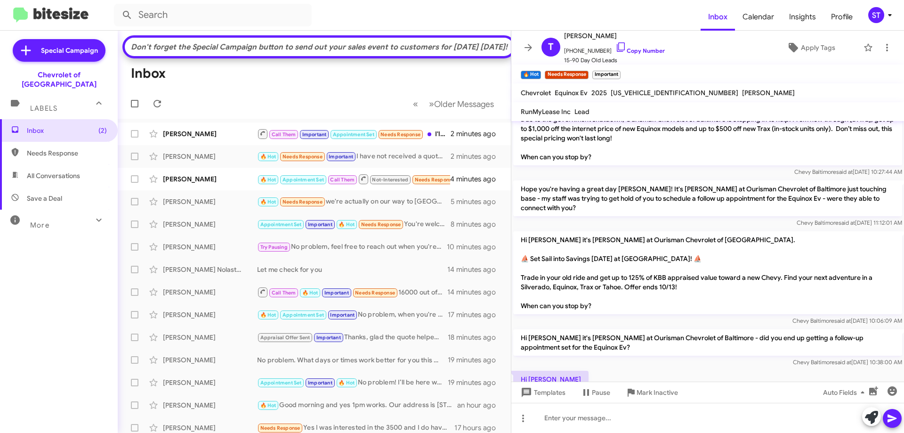
scroll to position [1416, 0]
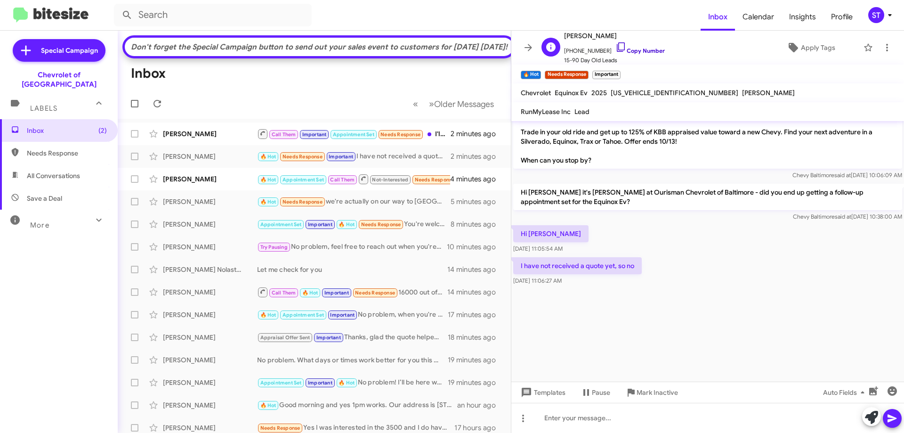
click at [616, 48] on icon at bounding box center [621, 46] width 11 height 11
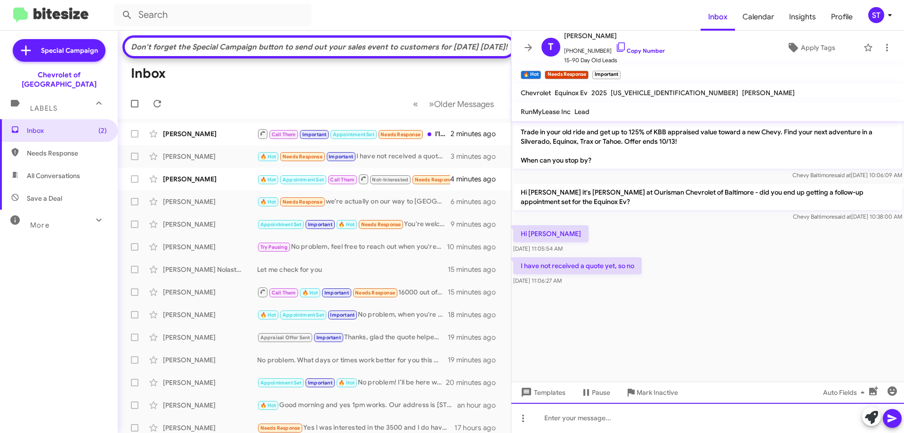
click at [573, 429] on div at bounding box center [707, 418] width 393 height 30
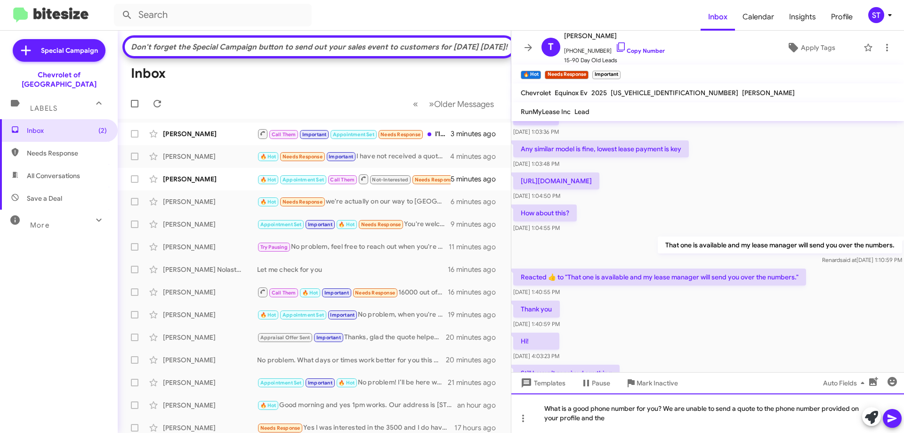
scroll to position [380, 0]
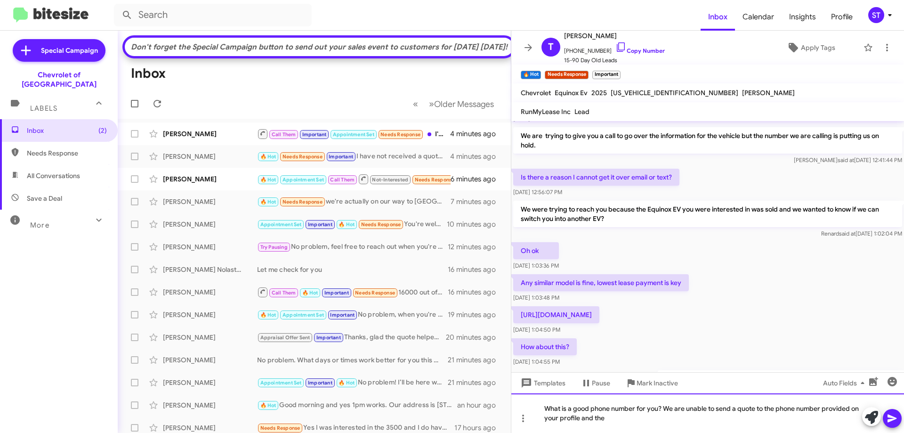
click at [619, 422] on div "What is a good phone number for you? We are unable to send a quote to the phone…" at bounding box center [707, 413] width 393 height 40
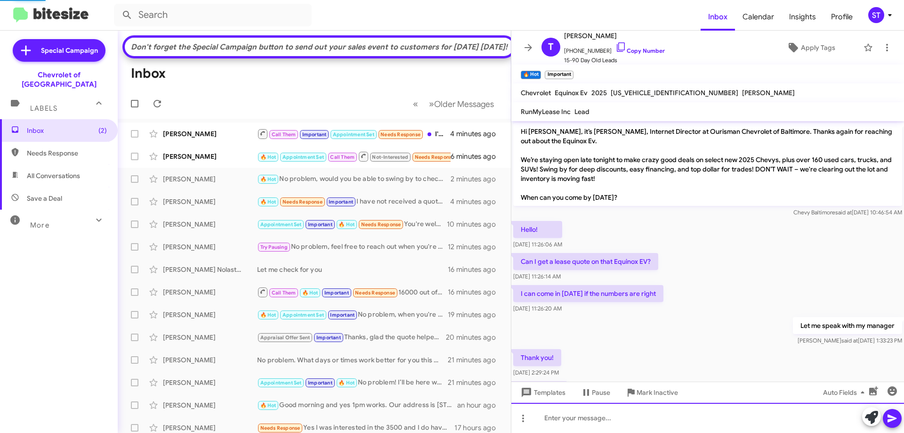
scroll to position [47, 0]
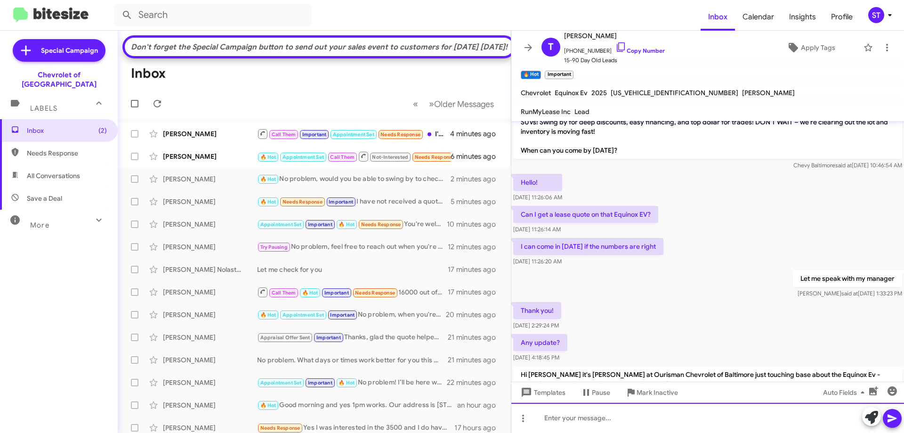
drag, startPoint x: 575, startPoint y: 416, endPoint x: 553, endPoint y: 418, distance: 22.2
click at [575, 416] on div at bounding box center [707, 418] width 393 height 30
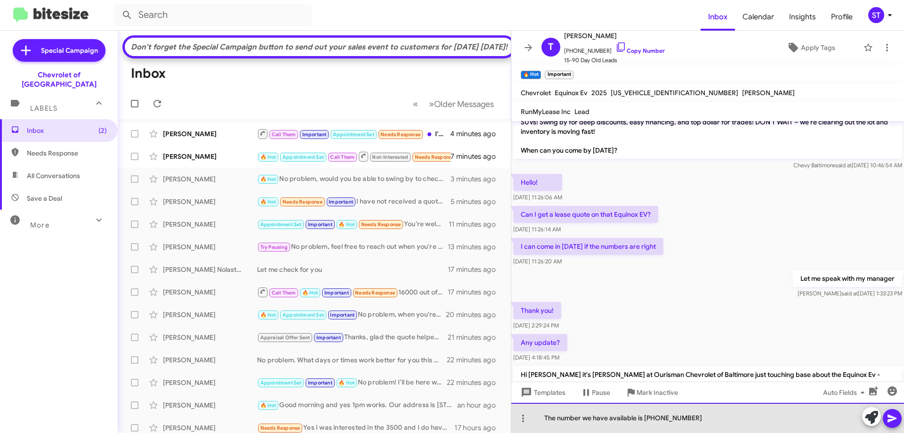
click at [635, 417] on div "The number we have available is [PHONE_NUMBER]" at bounding box center [707, 418] width 393 height 30
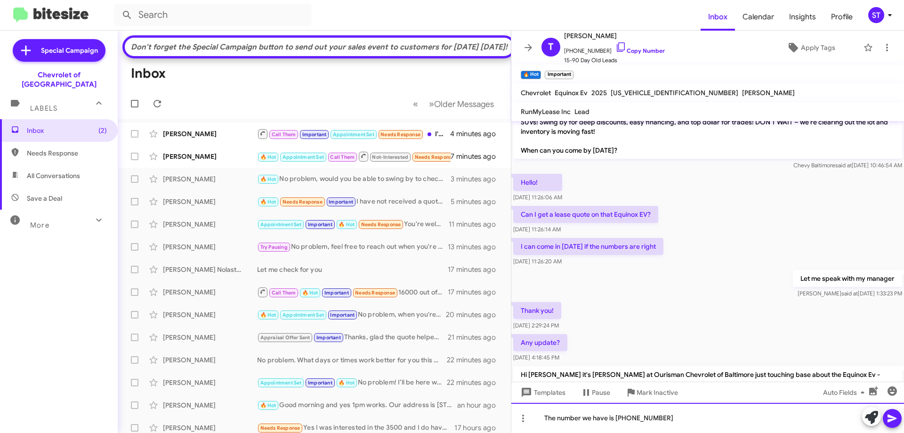
click at [679, 429] on div "The number we have is [PHONE_NUMBER]" at bounding box center [707, 418] width 393 height 30
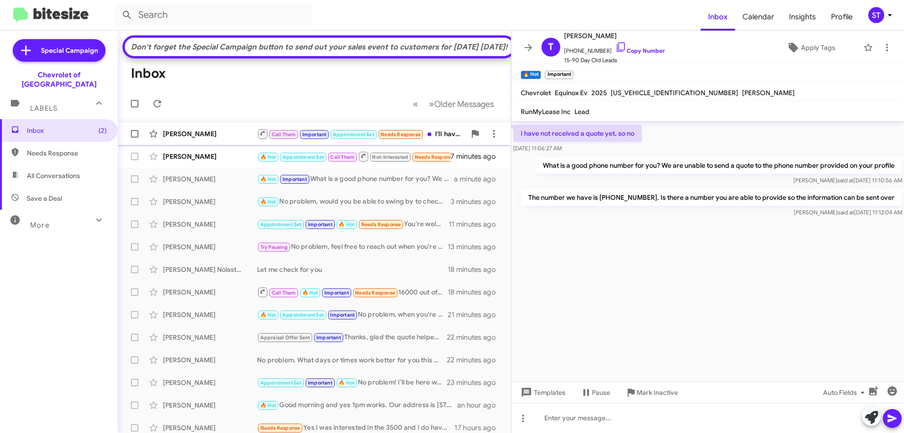
click at [221, 143] on div "[PERSON_NAME] Call Them Important Appointment Set Needs Response I'll have to t…" at bounding box center [314, 133] width 378 height 19
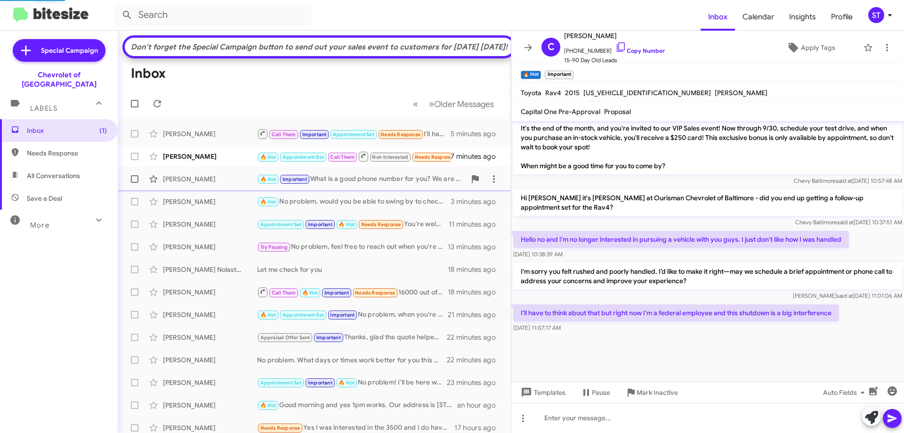
scroll to position [505, 0]
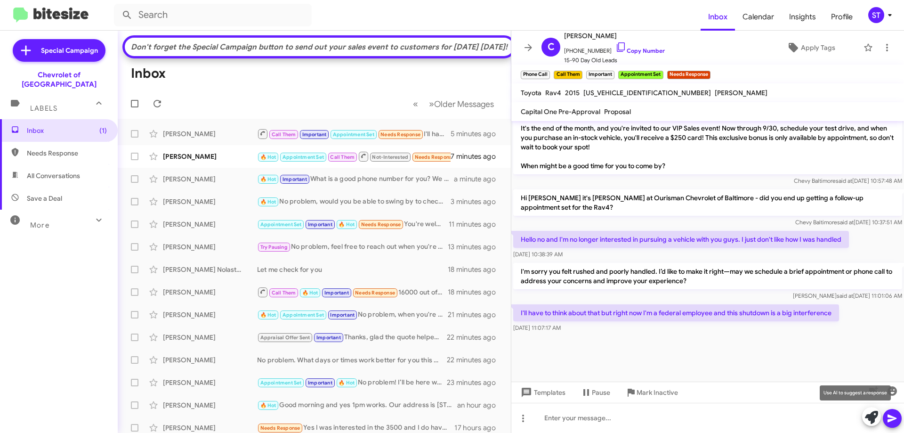
click at [867, 417] on icon at bounding box center [871, 417] width 13 height 13
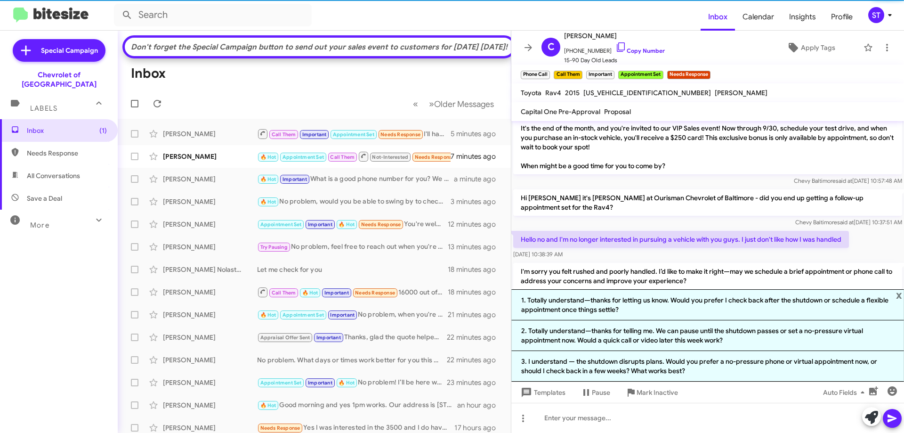
scroll to position [597, 0]
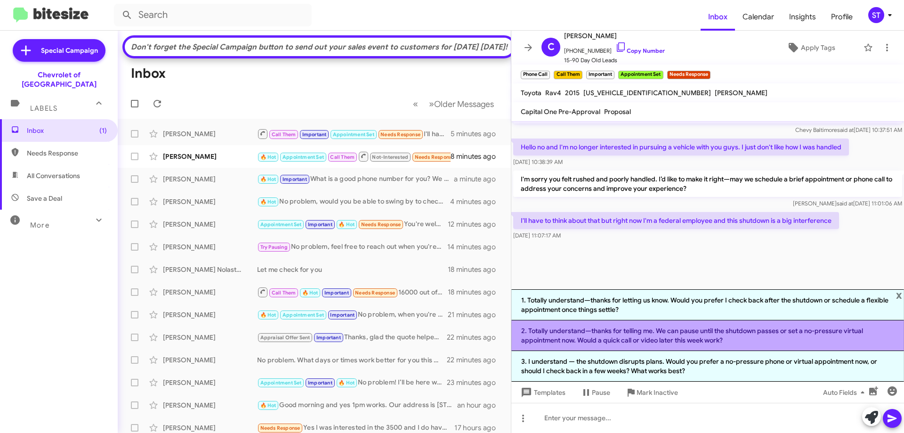
click at [601, 338] on li "2. Totally understand—thanks for telling me. We can pause until the shutdown pa…" at bounding box center [707, 335] width 393 height 31
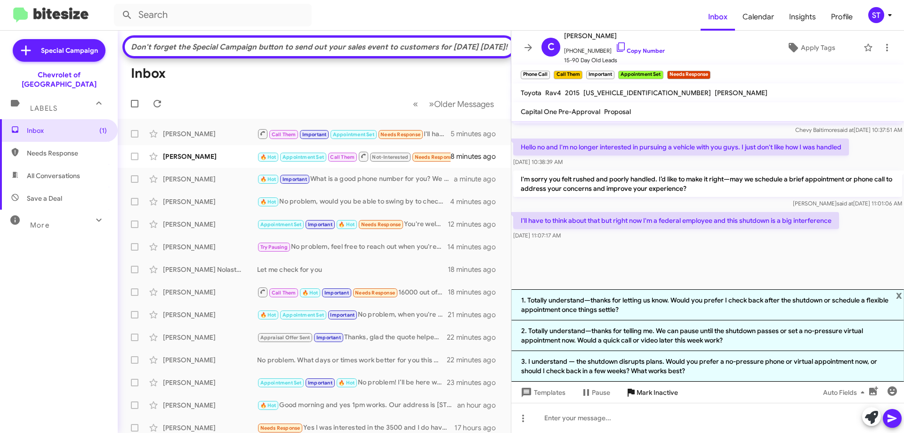
scroll to position [514, 0]
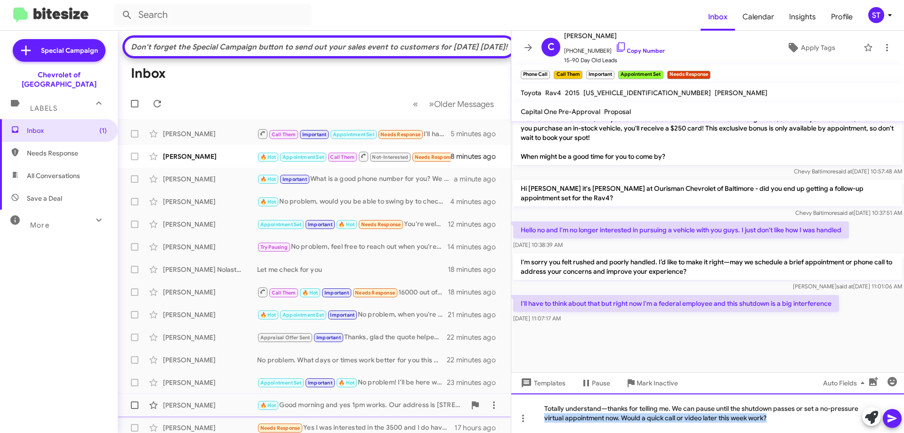
drag, startPoint x: 798, startPoint y: 423, endPoint x: 408, endPoint y: 431, distance: 390.0
click at [408, 431] on div "Don't forget the Special Campaign button to send out your sales event to custom…" at bounding box center [511, 232] width 786 height 402
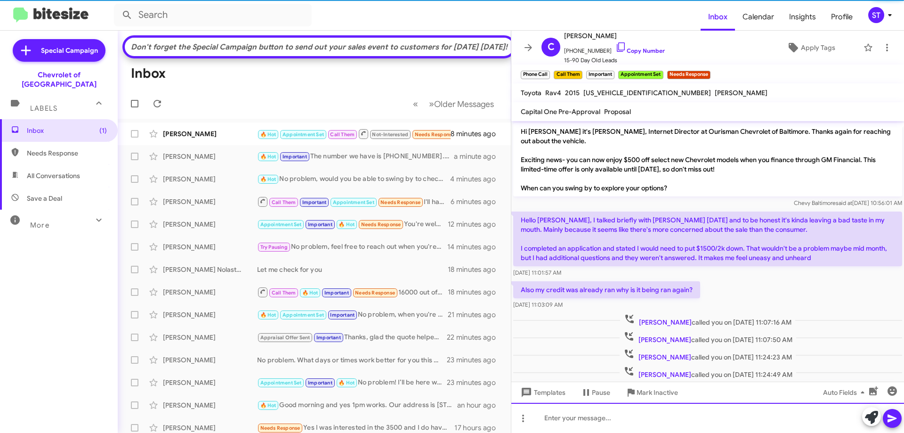
scroll to position [47, 0]
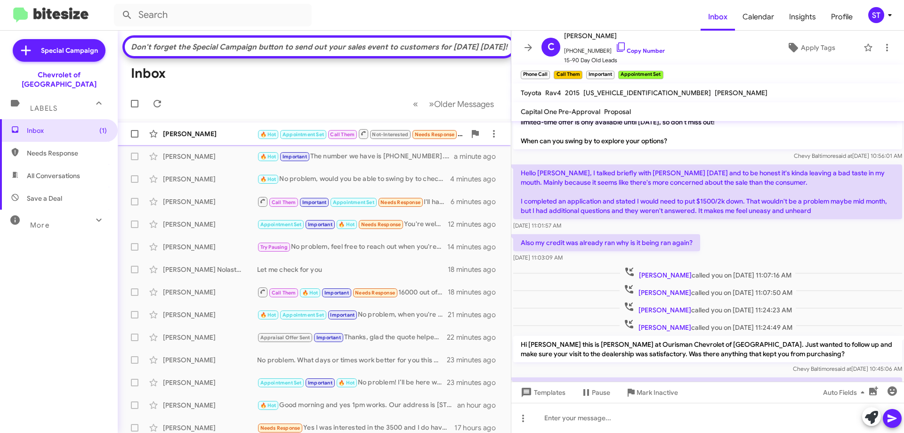
drag, startPoint x: 205, startPoint y: 152, endPoint x: 230, endPoint y: 154, distance: 25.0
click at [206, 138] on div "[PERSON_NAME]" at bounding box center [210, 133] width 94 height 9
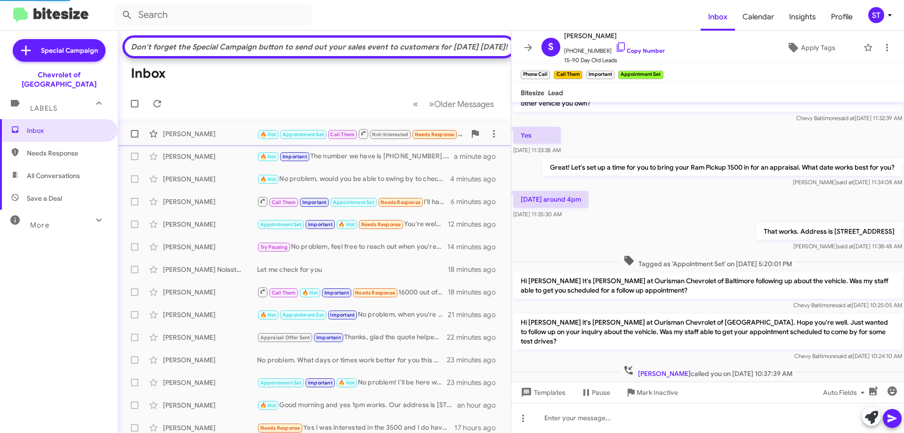
scroll to position [210, 0]
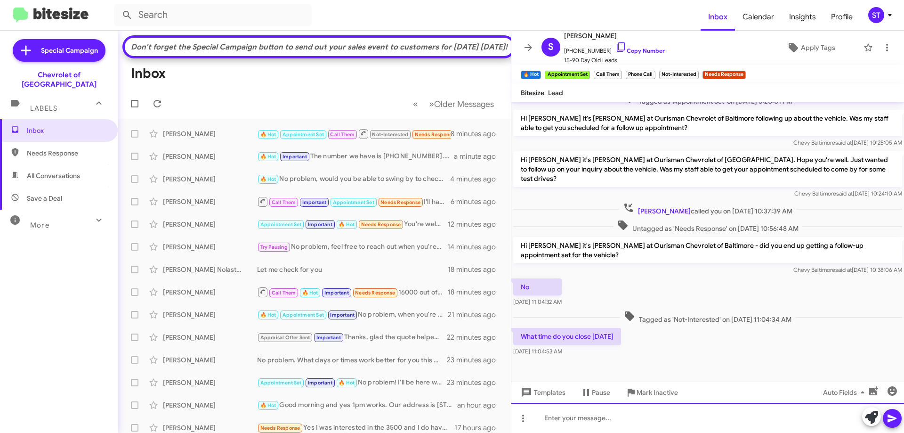
click at [593, 427] on div at bounding box center [707, 418] width 393 height 30
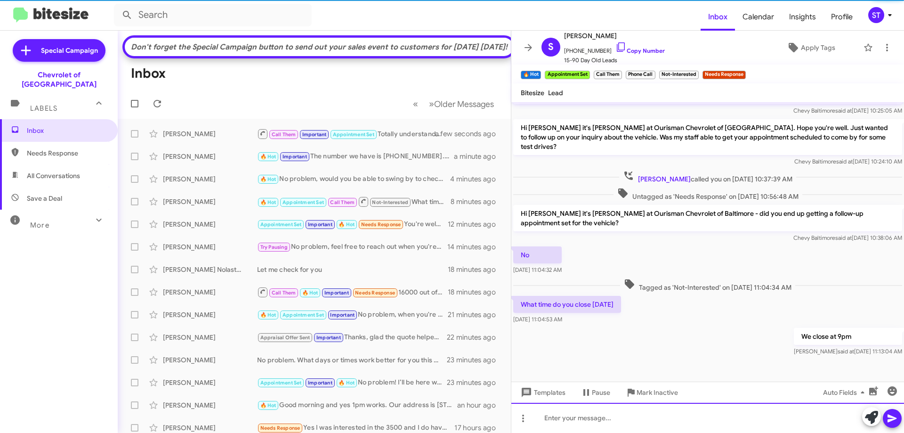
scroll to position [244, 0]
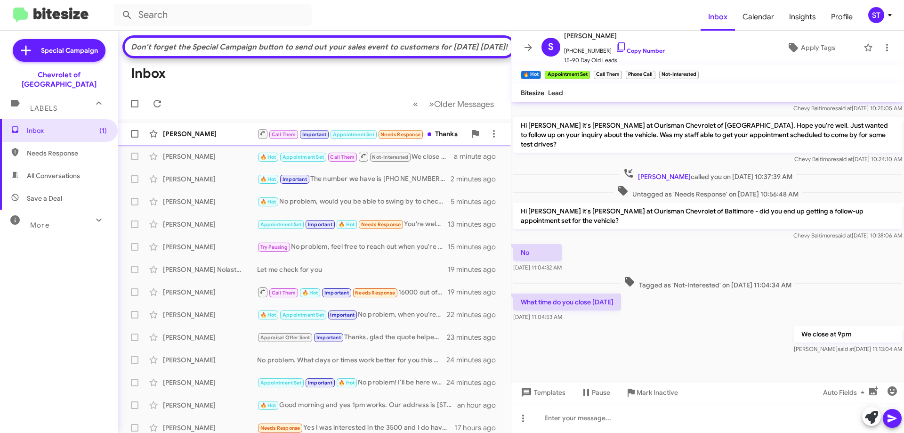
click at [183, 138] on div "[PERSON_NAME]" at bounding box center [210, 133] width 94 height 9
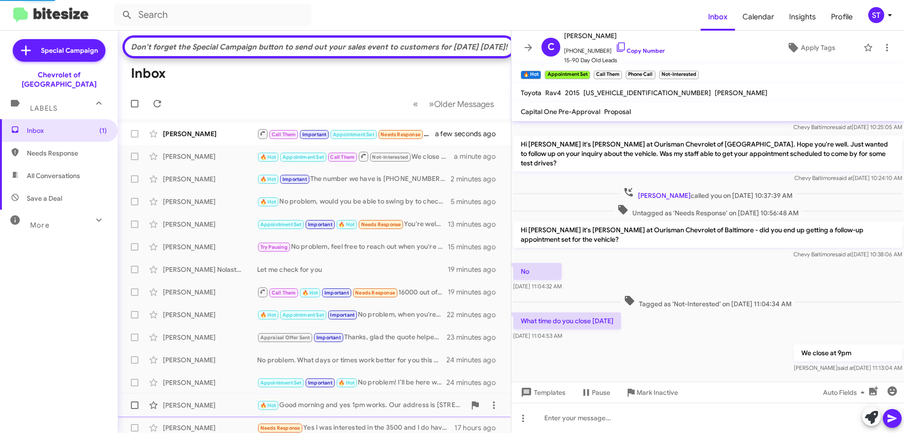
scroll to position [534, 0]
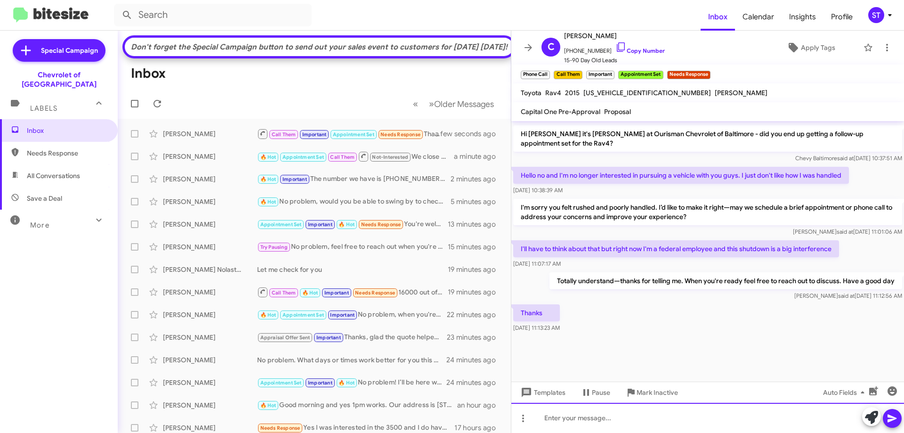
click at [581, 423] on div at bounding box center [707, 418] width 393 height 30
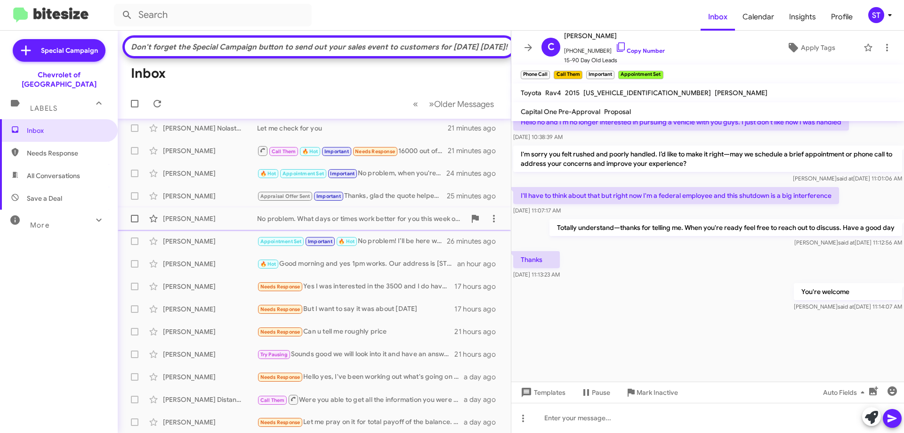
scroll to position [0, 0]
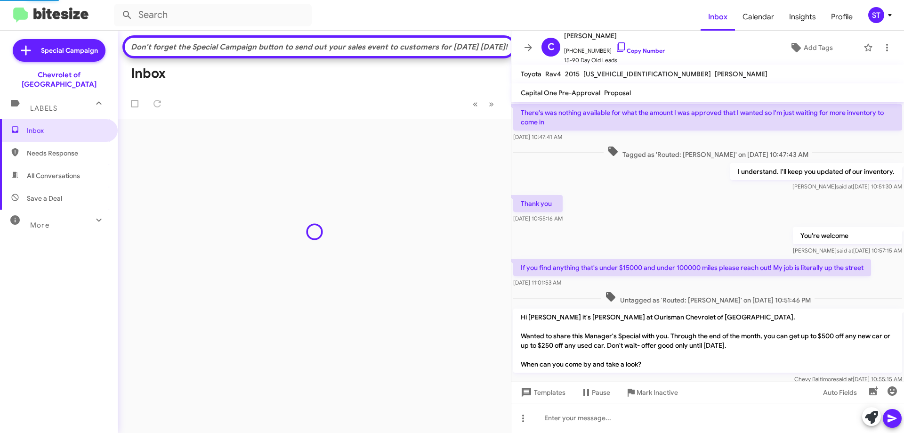
scroll to position [506, 0]
